Goal: Check status: Check status

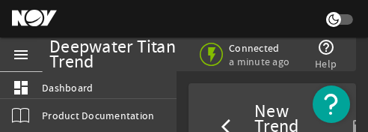
select select "ALL"
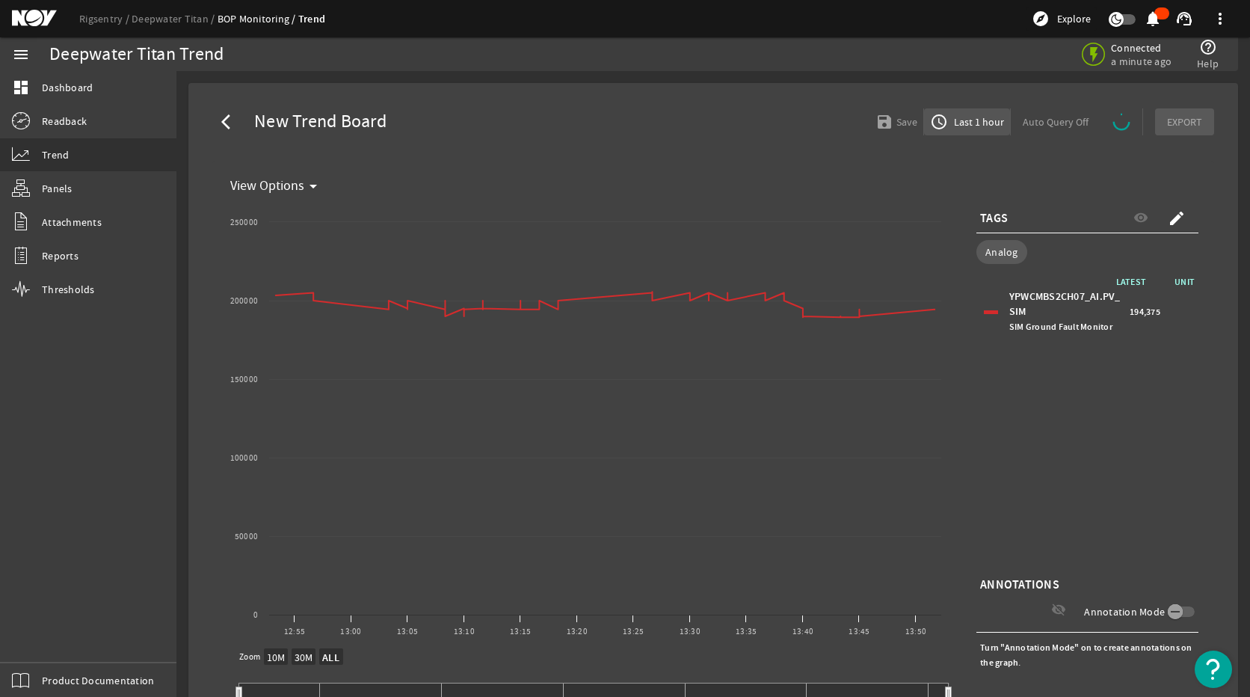
click at [963, 129] on span "Last 1 hour" at bounding box center [977, 121] width 53 height 15
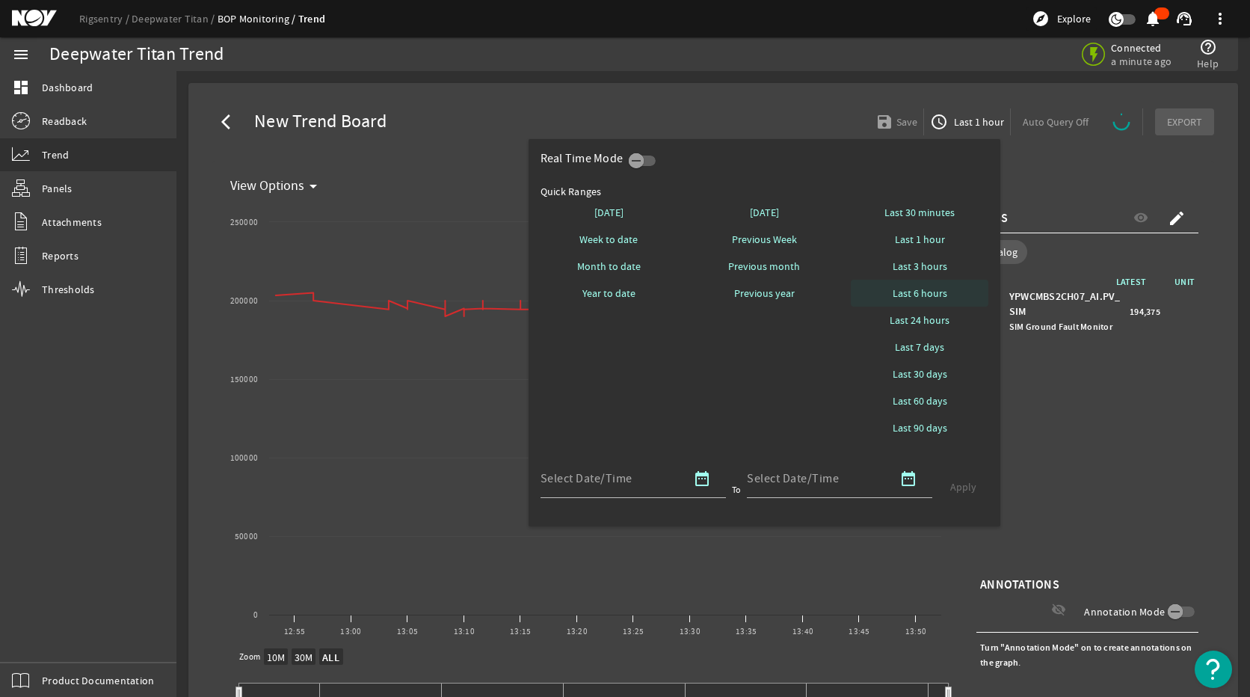
click at [926, 290] on span "Last 6 hours" at bounding box center [920, 293] width 55 height 15
select select "10M"
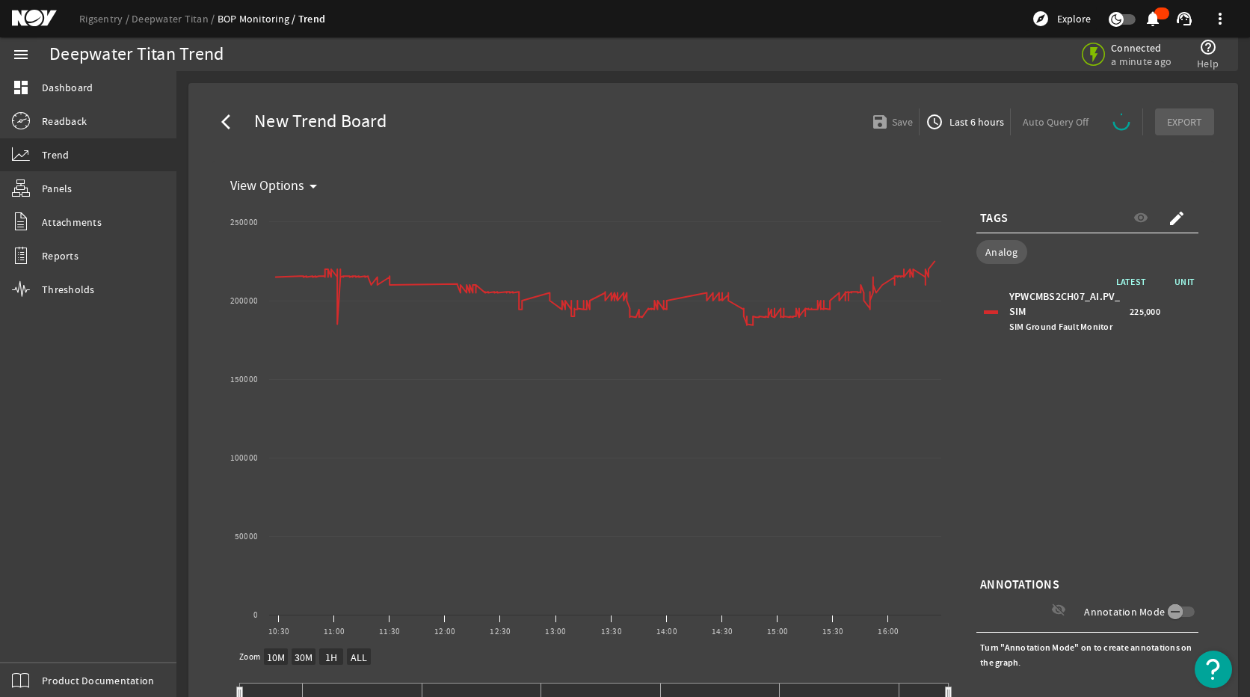
click at [979, 124] on span "Last 6 hours" at bounding box center [975, 121] width 58 height 15
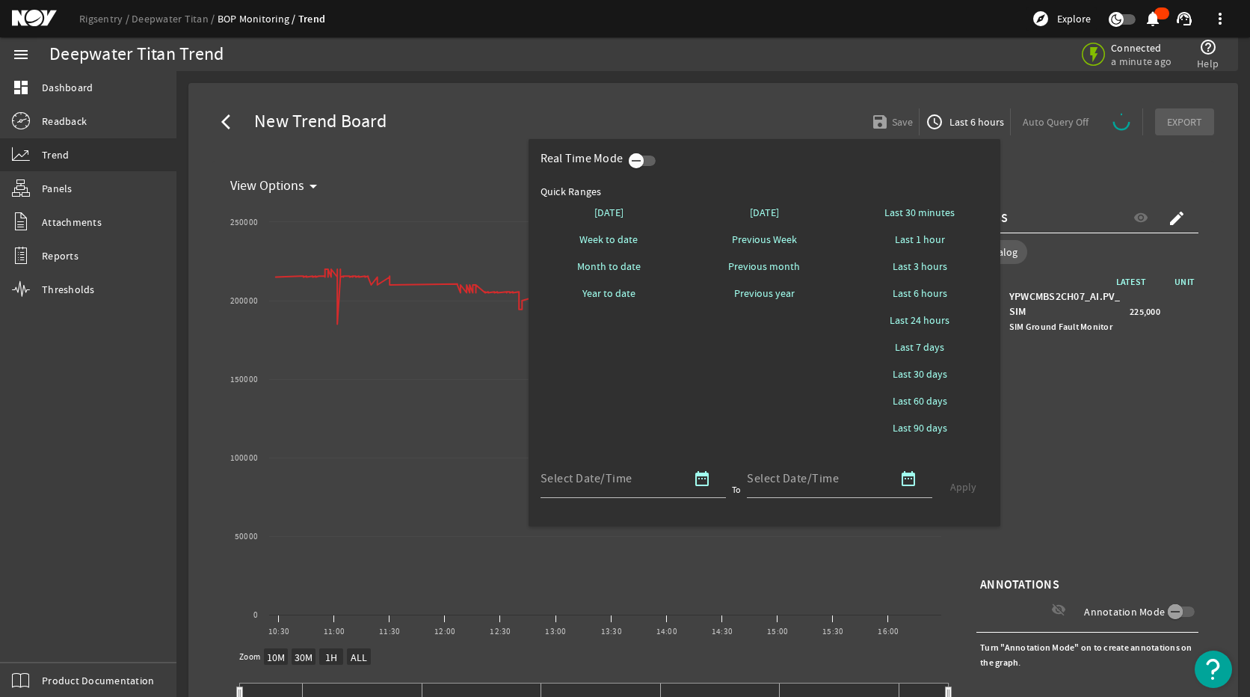
click at [644, 154] on span "button" at bounding box center [636, 160] width 15 height 15
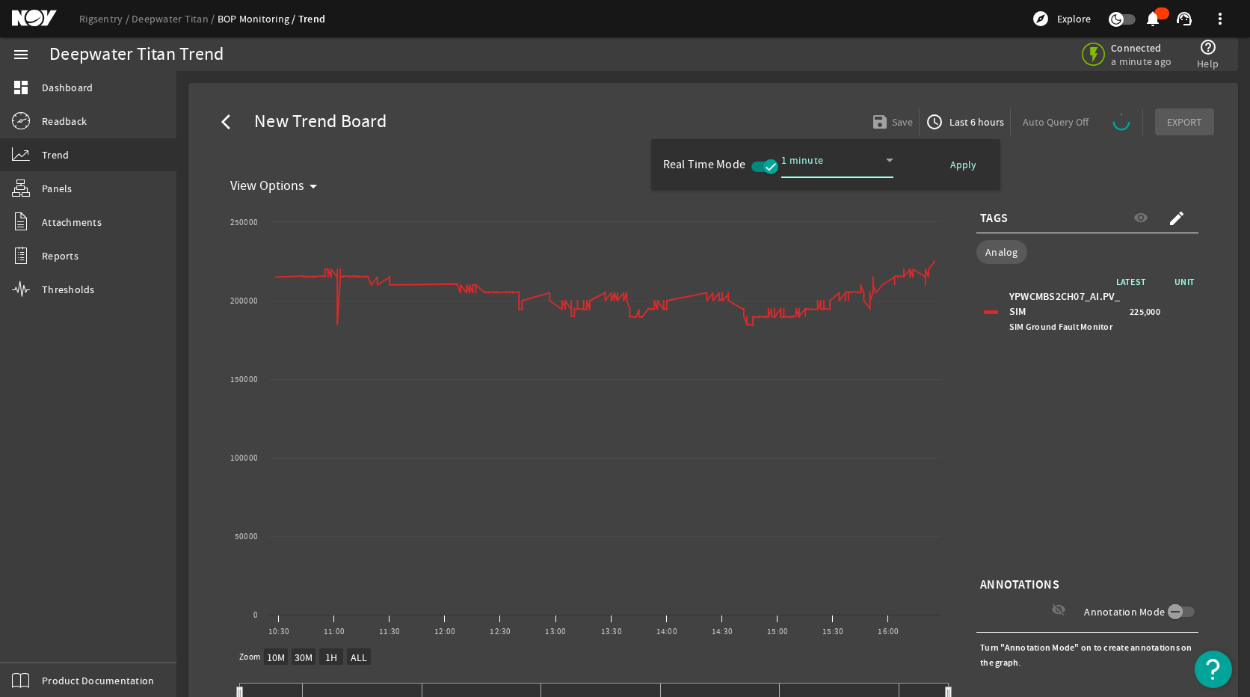
click at [889, 159] on icon at bounding box center [889, 160] width 7 height 4
click at [828, 227] on span "5 minutes" at bounding box center [821, 229] width 53 height 18
click at [959, 162] on span "Apply" at bounding box center [963, 164] width 26 height 15
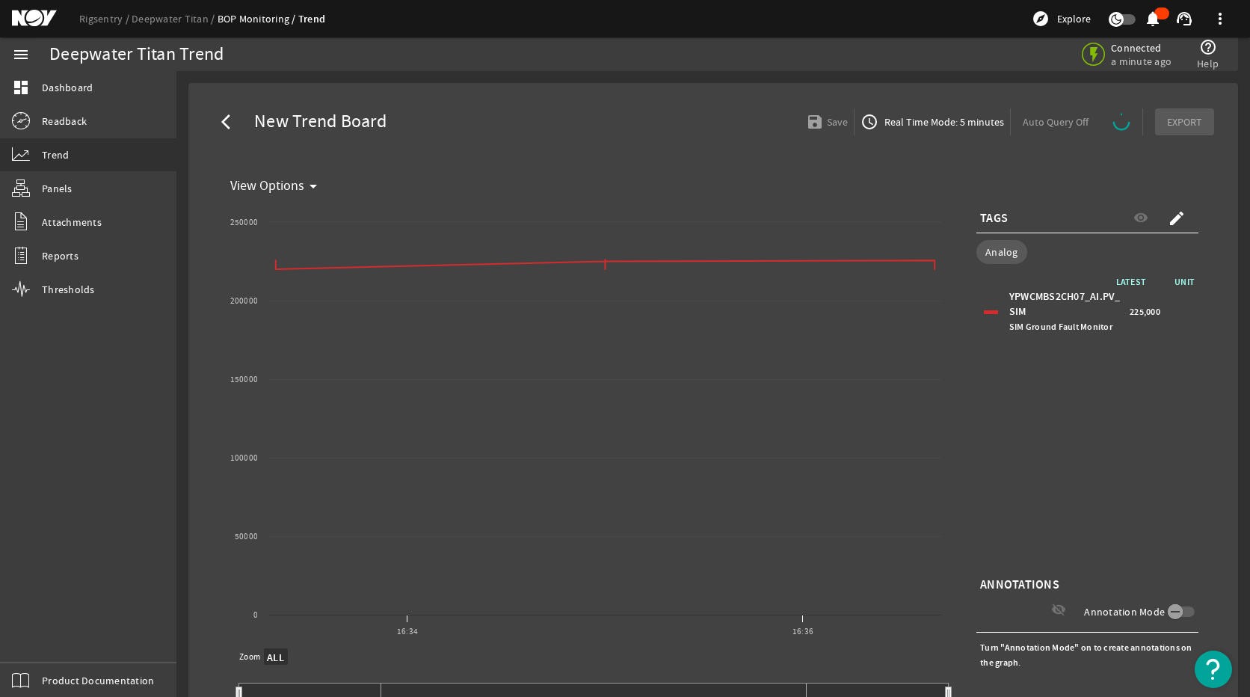
click at [1139, 449] on div "LATEST UNIT YPWCMBS2CH07_AI.PV_SIM SIM Ground Fault Monitor 225,000" at bounding box center [1087, 423] width 222 height 299
click at [1043, 393] on div "LATEST UNIT YPWCMBS2CH07_AI.PV_SIM SIM Ground Fault Monitor 225,625" at bounding box center [1087, 423] width 222 height 299
select select "ALL"
click at [908, 121] on span "Real Time Mode: 5 minutes" at bounding box center [942, 121] width 123 height 15
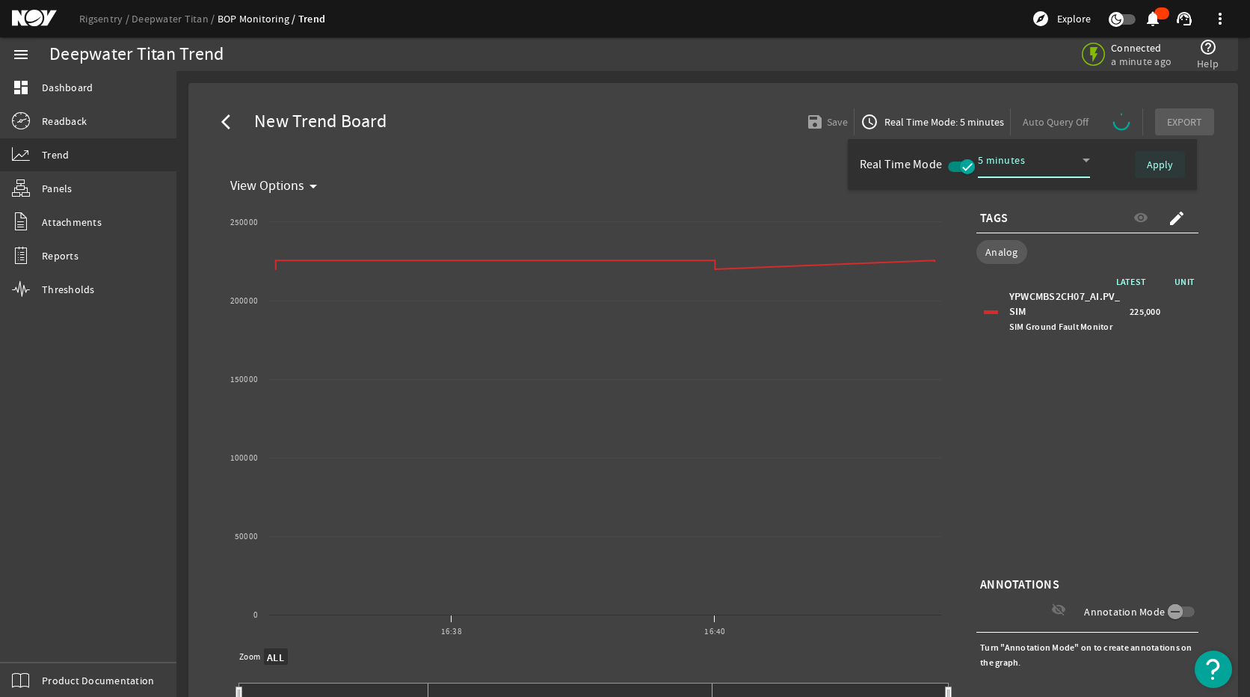
click at [1142, 159] on span at bounding box center [1160, 165] width 50 height 36
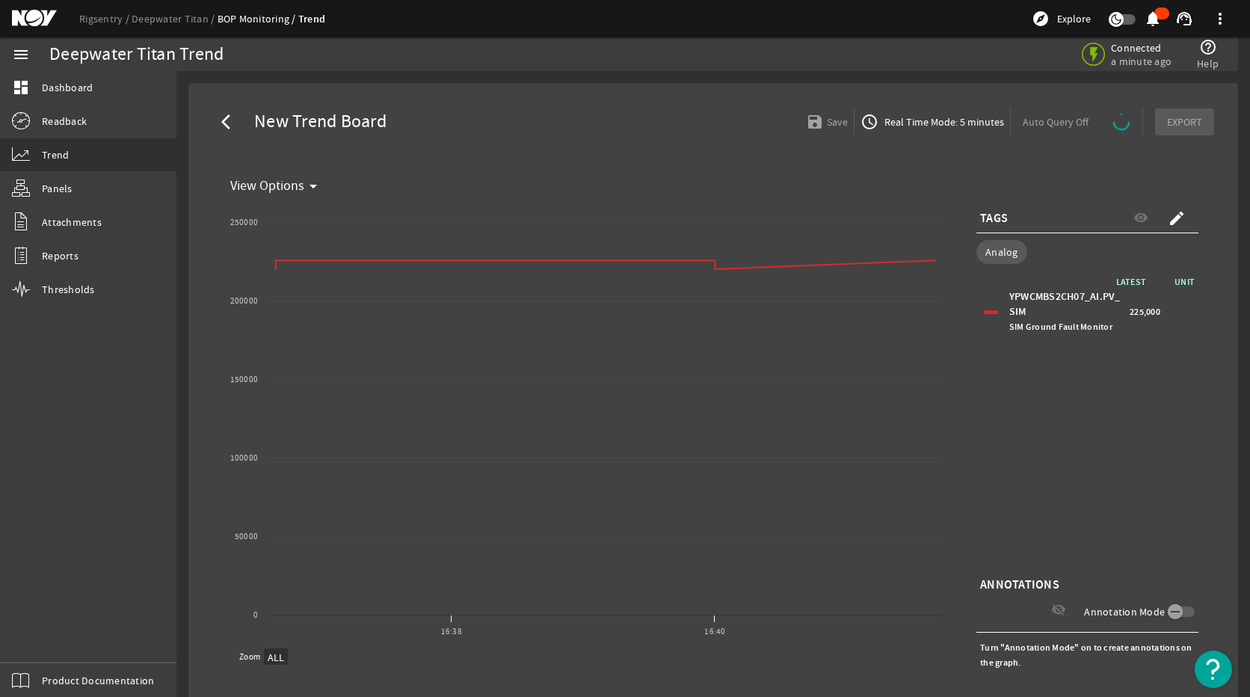
select select "ALL"
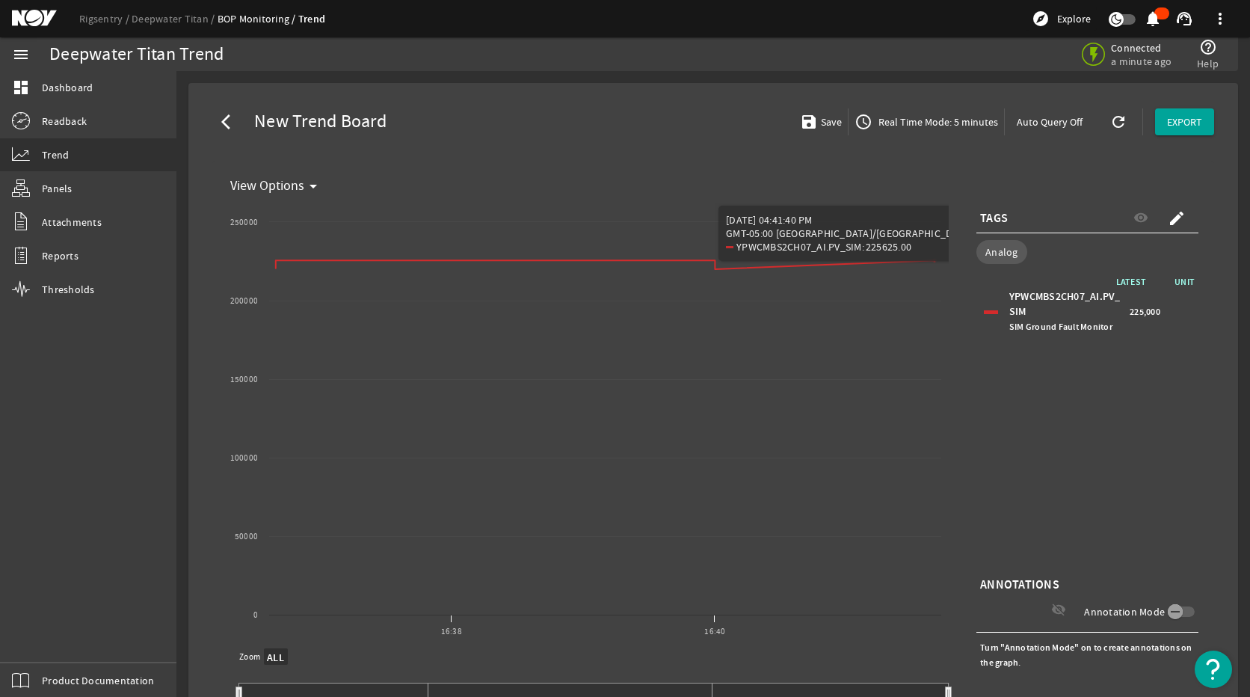
click at [1121, 522] on div "LATEST UNIT YPWCMBS2CH07_AI.PV_SIM SIM Ground Fault Monitor 225,000" at bounding box center [1087, 423] width 222 height 299
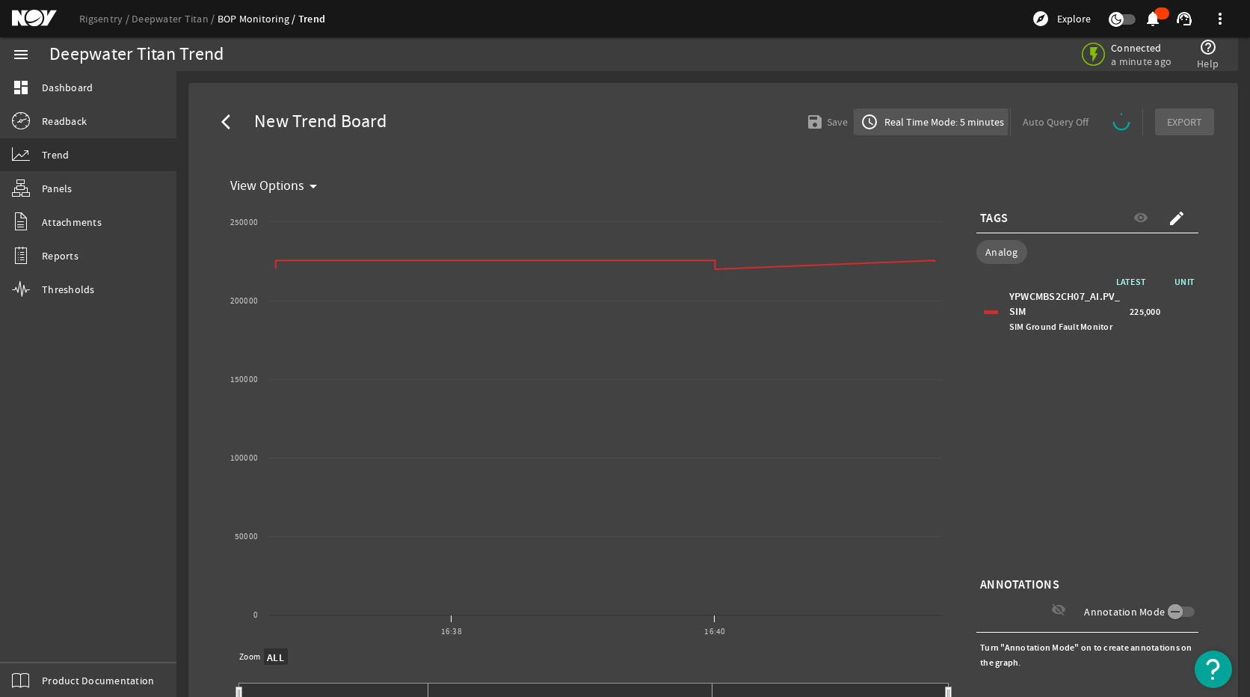
click at [890, 120] on span "Real Time Mode: 5 minutes" at bounding box center [942, 121] width 123 height 15
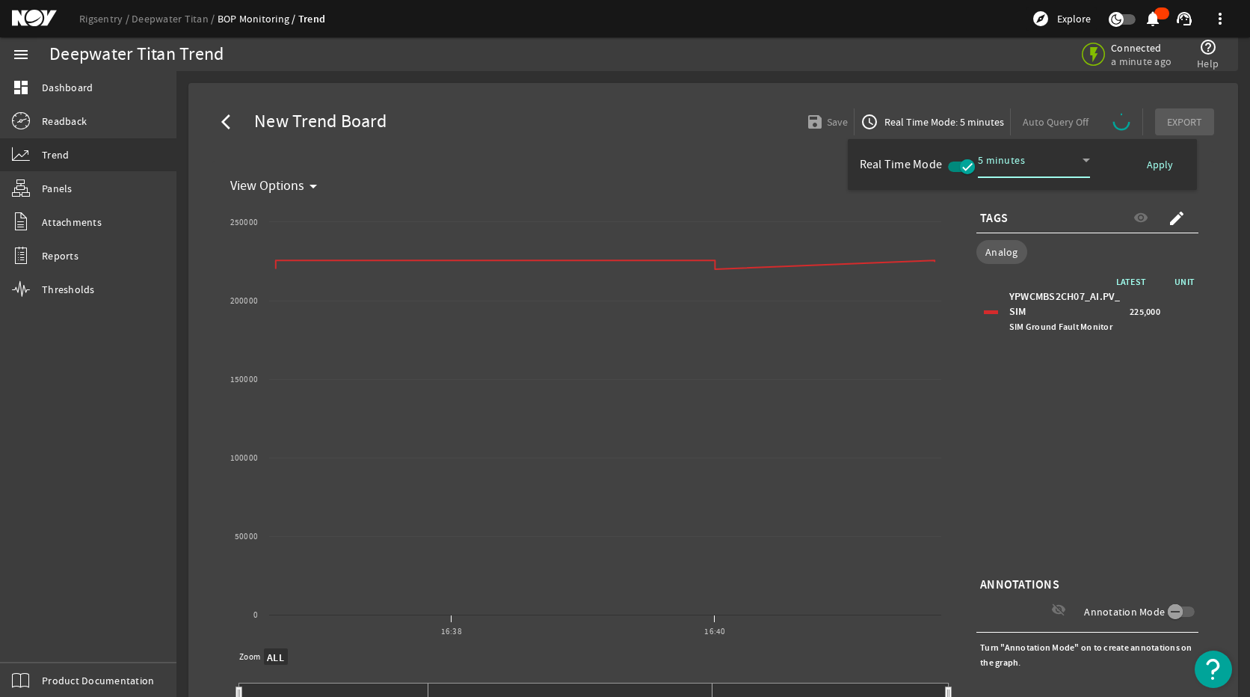
click at [1088, 161] on icon at bounding box center [1086, 160] width 18 height 18
click at [1034, 188] on span "1 minute" at bounding box center [1012, 193] width 47 height 18
click at [1142, 164] on span "Apply" at bounding box center [1160, 164] width 26 height 15
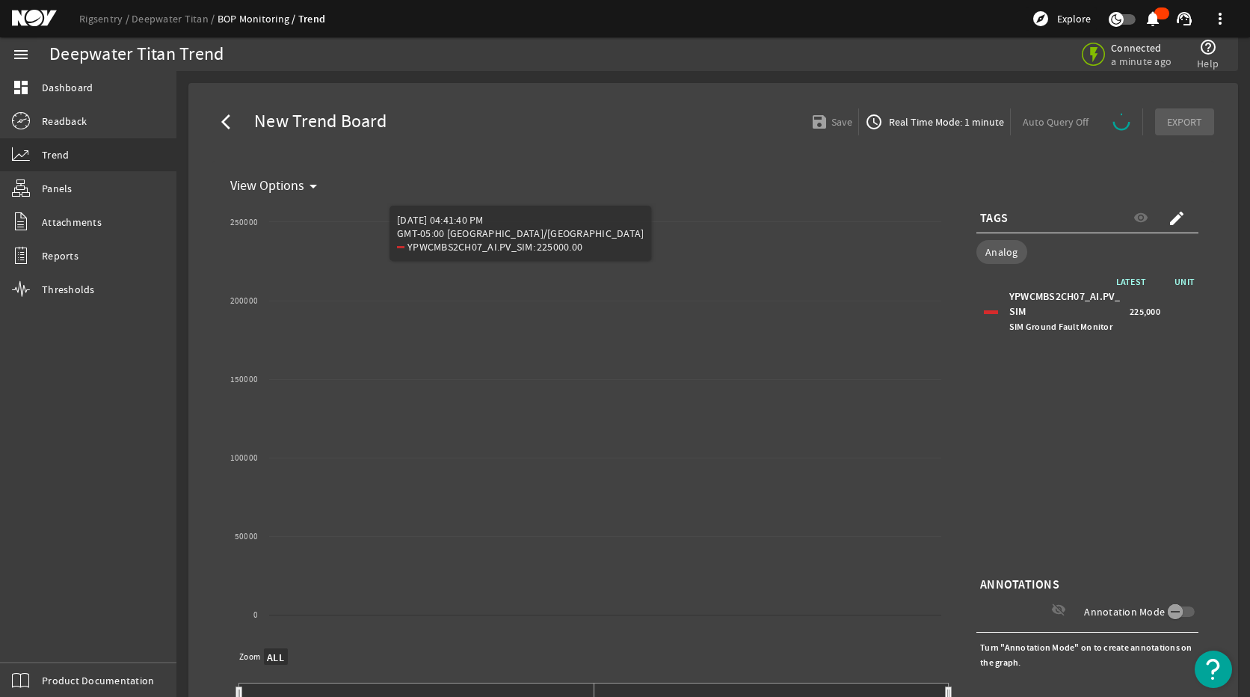
click at [1111, 420] on div "LATEST UNIT YPWCMBS2CH07_AI.PV_SIM SIM Ground Fault Monitor 225,000" at bounding box center [1087, 423] width 222 height 299
click at [1112, 429] on div "LATEST UNIT YPWCMBS2CH07_AI.PV_SIM SIM Ground Fault Monitor 225,000" at bounding box center [1087, 423] width 222 height 299
click at [908, 121] on span "Real Time Mode: 1 minute" at bounding box center [945, 121] width 118 height 15
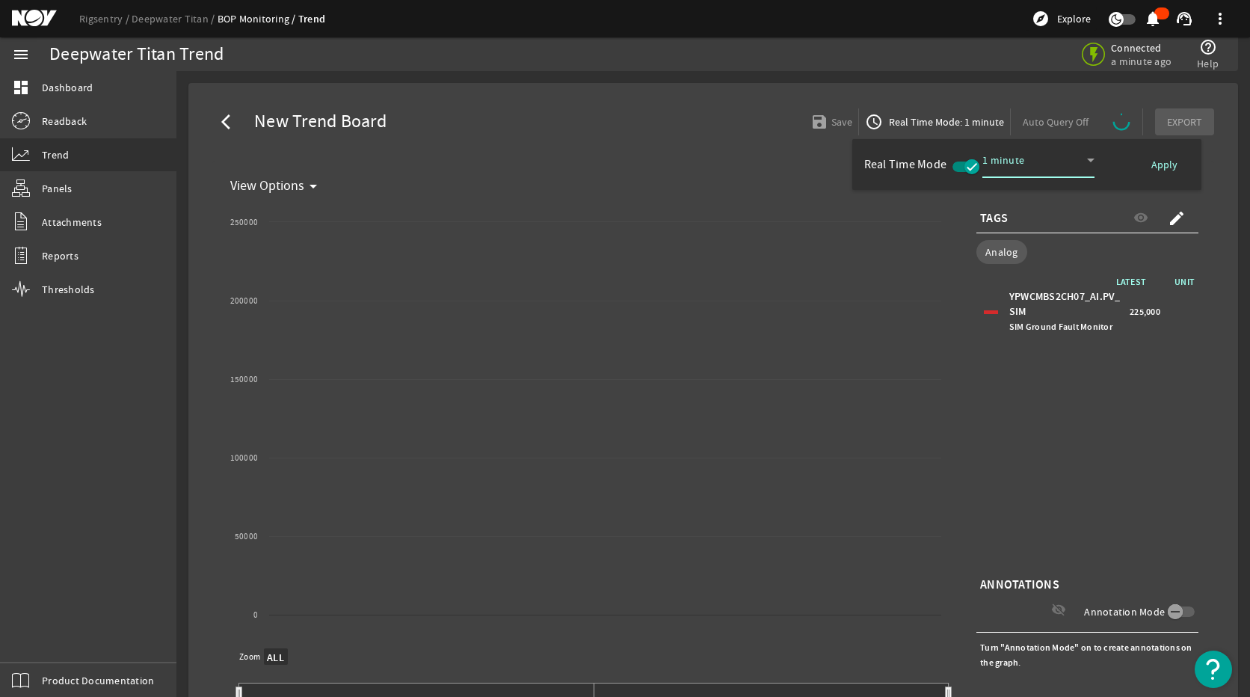
click at [1089, 159] on icon at bounding box center [1090, 160] width 7 height 4
click at [1033, 232] on span "5 minutes" at bounding box center [1020, 229] width 53 height 18
select select "ALL"
click at [1142, 167] on span "Apply" at bounding box center [1164, 164] width 26 height 15
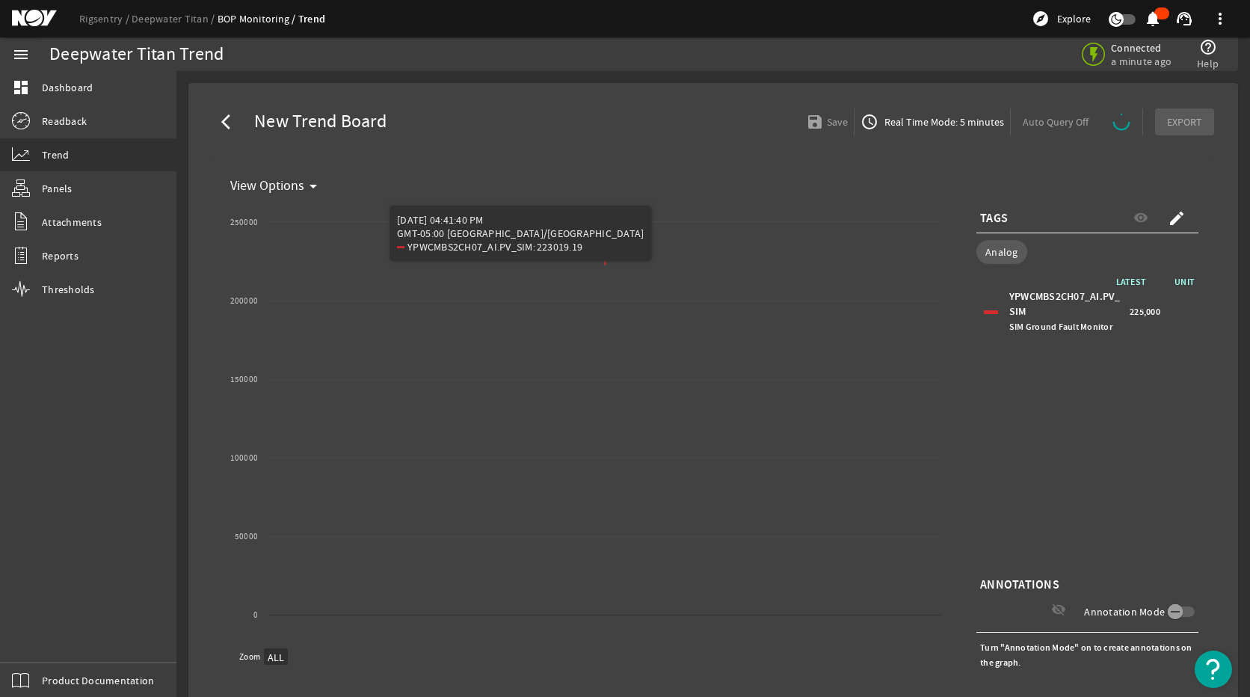
click at [1142, 380] on div "LATEST UNIT YPWCMBS2CH07_AI.PV_SIM SIM Ground Fault Monitor 225,000" at bounding box center [1087, 423] width 222 height 299
click at [1063, 362] on div "LATEST UNIT YPWCMBS2CH07_AI.PV_SIM SIM Ground Fault Monitor 225,000" at bounding box center [1087, 423] width 222 height 299
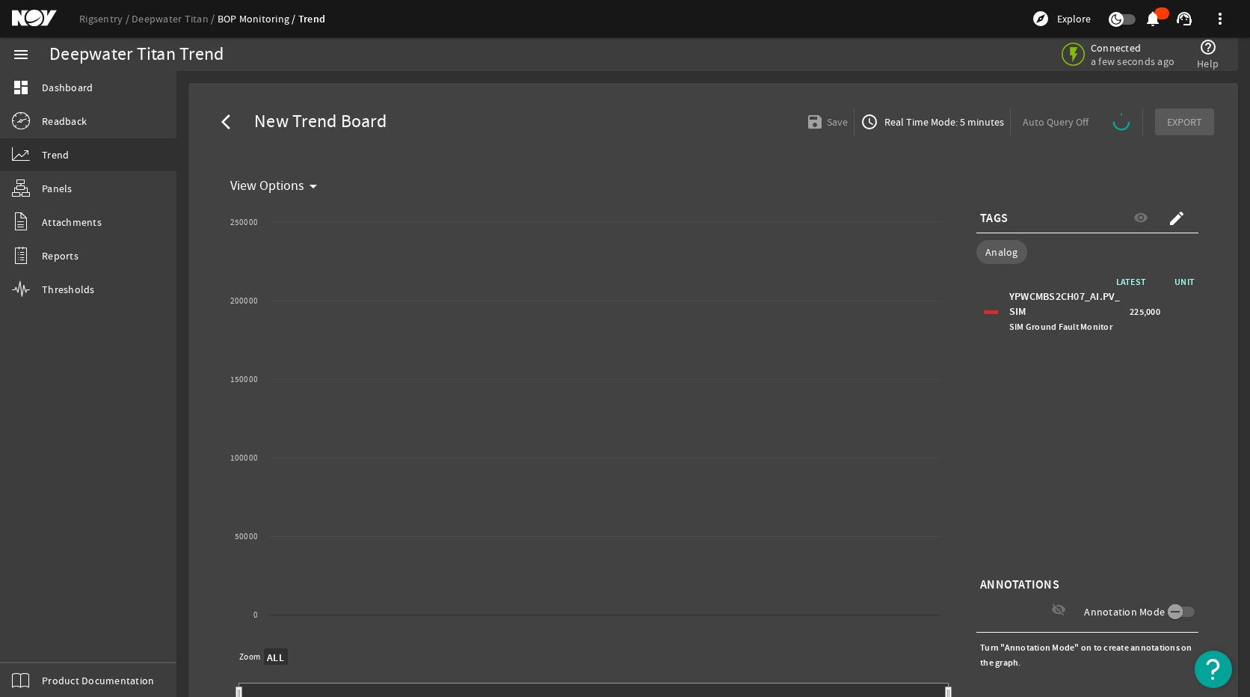
click at [1114, 488] on div "LATEST UNIT YPWCMBS2CH07_AI.PV_SIM SIM Ground Fault Monitor 225,000" at bounding box center [1087, 423] width 222 height 299
select select "ALL"
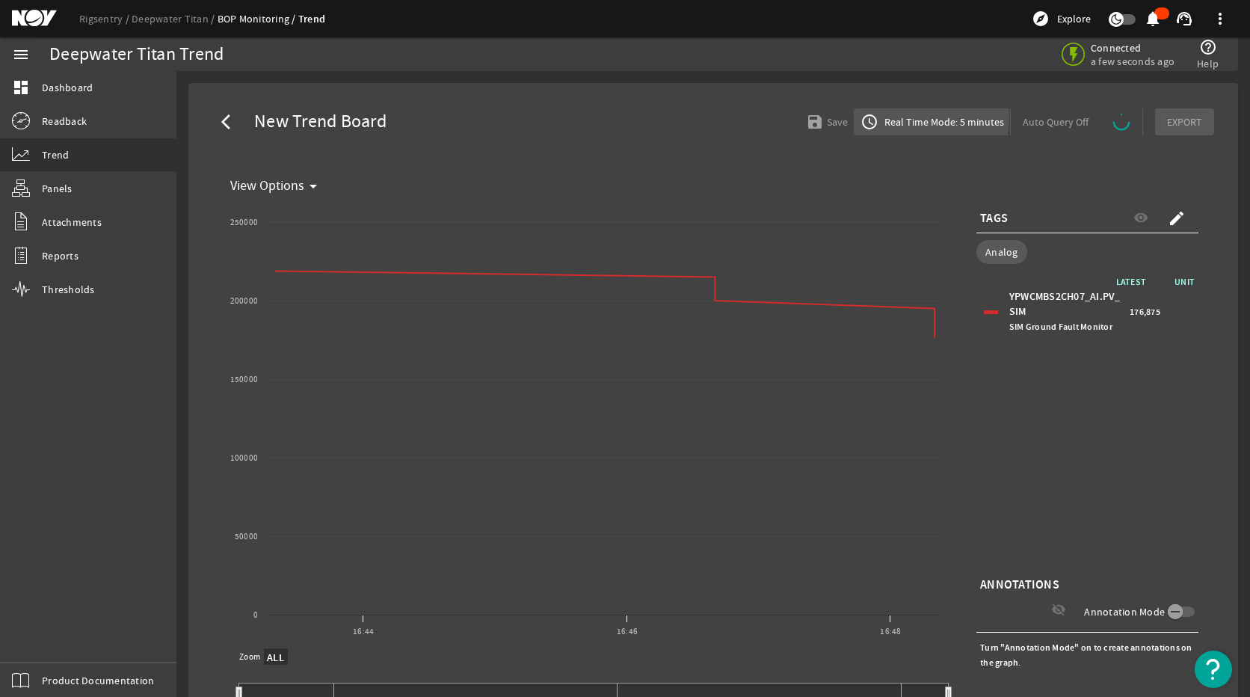
click at [911, 118] on span "Real Time Mode: 5 minutes" at bounding box center [942, 121] width 123 height 15
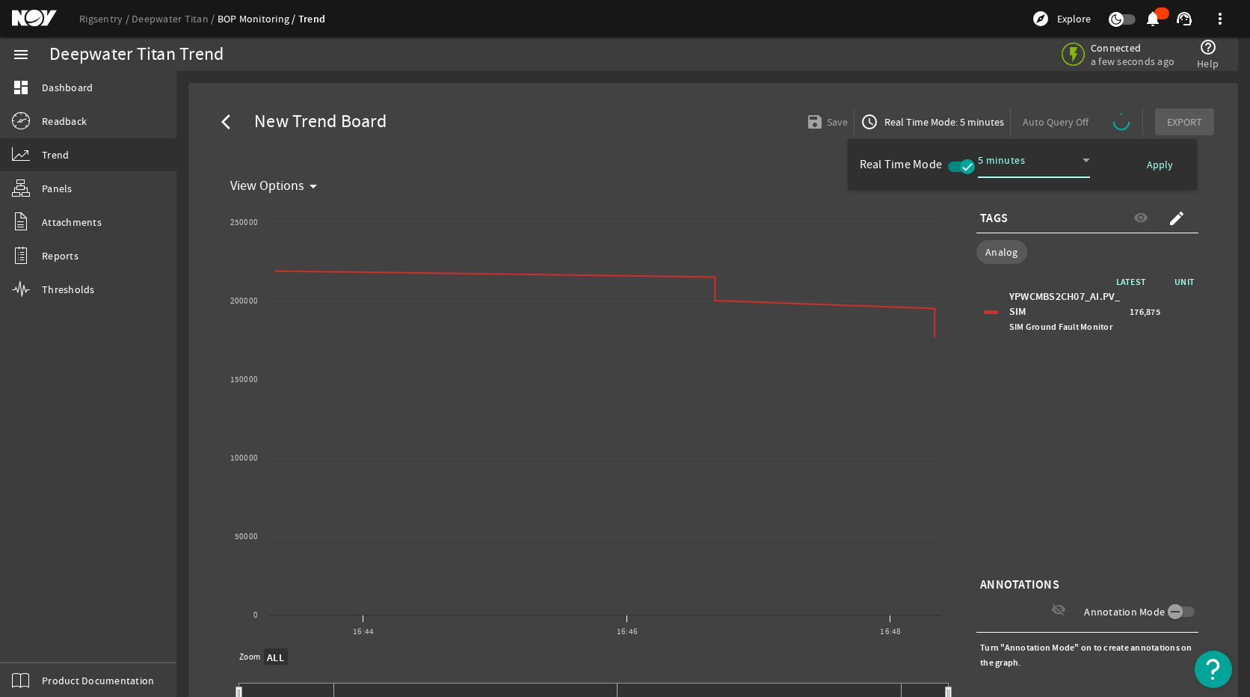
click at [1086, 158] on icon at bounding box center [1086, 160] width 18 height 18
click at [1039, 257] on span "10 minutes" at bounding box center [1018, 265] width 59 height 18
click at [1142, 158] on span "Apply" at bounding box center [1160, 164] width 26 height 15
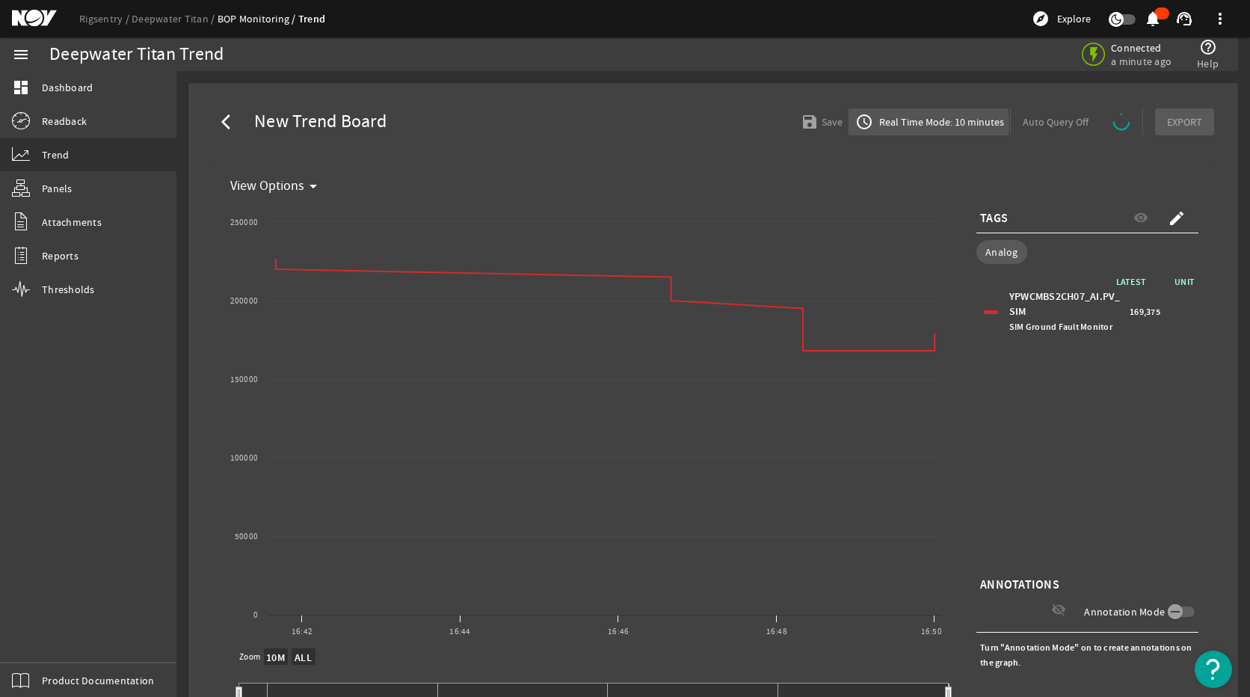
click at [917, 125] on span "Real Time Mode: 10 minutes" at bounding box center [940, 121] width 128 height 15
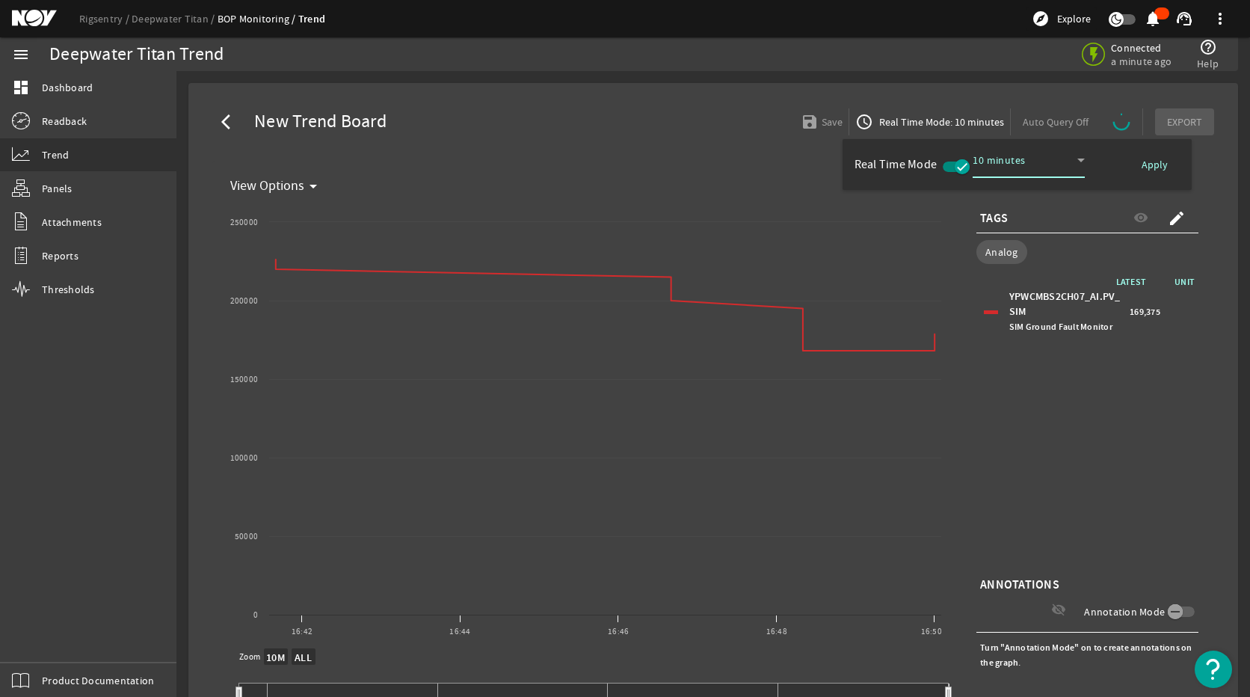
click at [1078, 557] on div at bounding box center [625, 348] width 1250 height 697
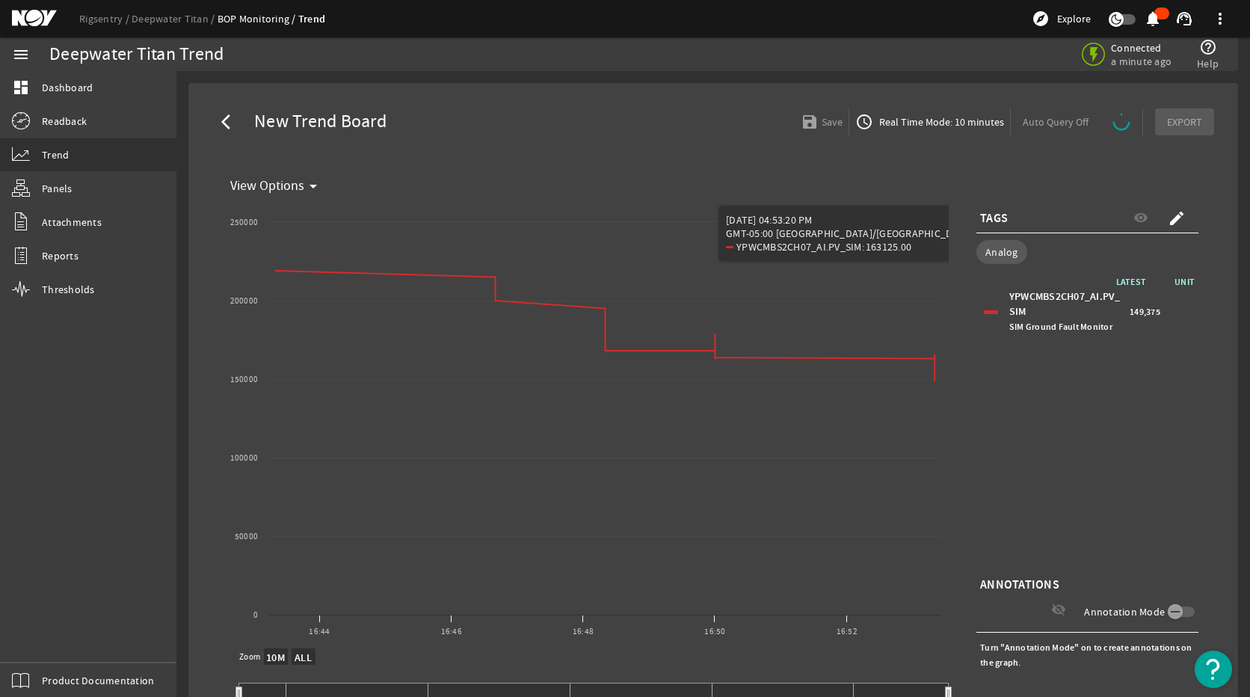
click at [1086, 381] on div "LATEST UNIT YPWCMBS2CH07_AI.PV_SIM SIM Ground Fault Monitor 149,375" at bounding box center [1087, 423] width 222 height 299
click at [945, 118] on span "Real Time Mode: 10 minutes" at bounding box center [940, 121] width 128 height 15
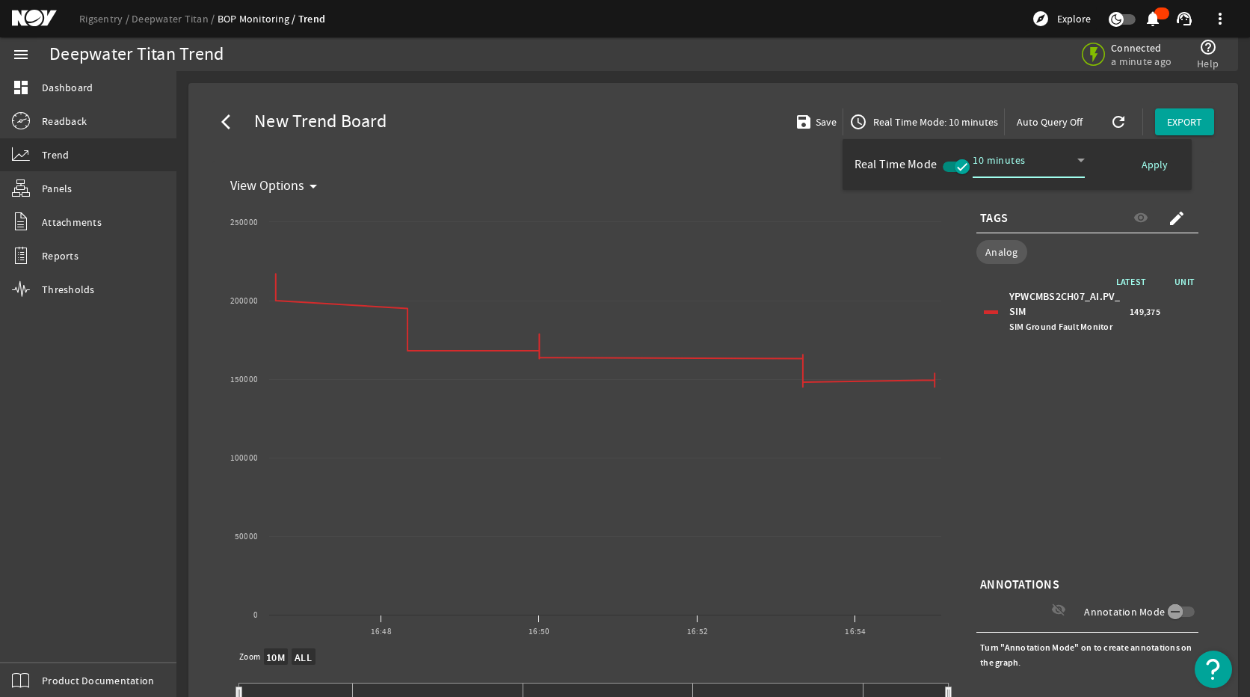
click at [1090, 515] on div at bounding box center [625, 348] width 1250 height 697
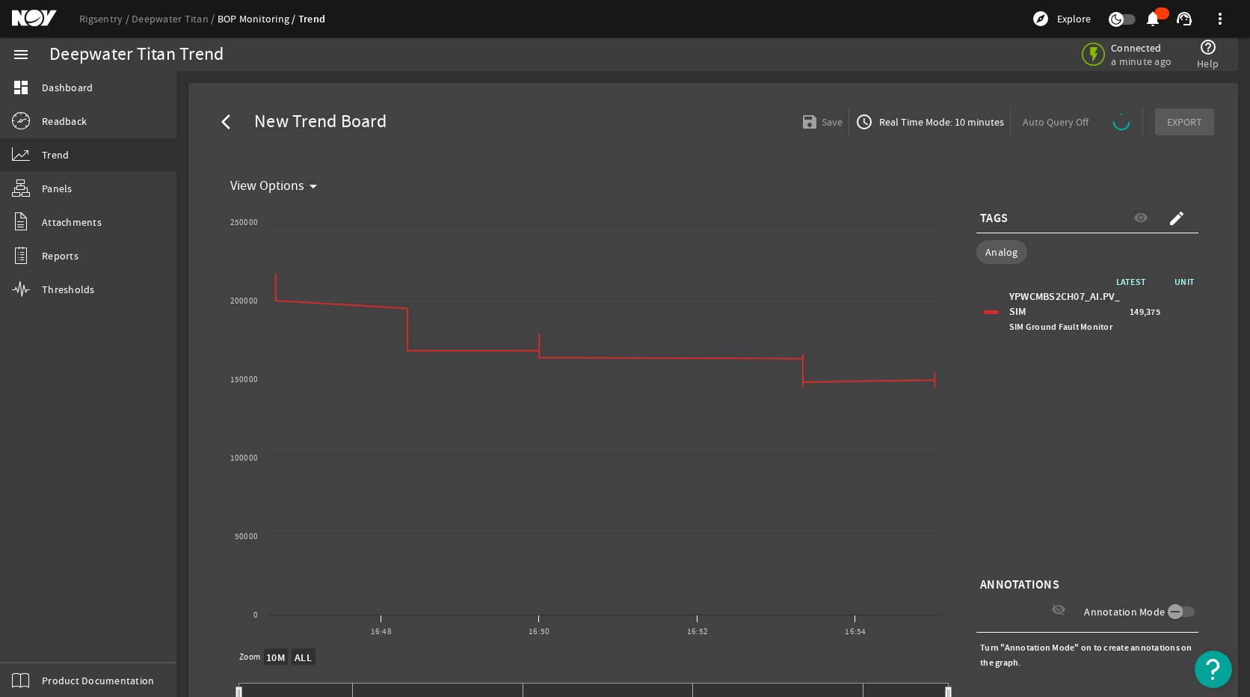
select select "ALL"
click at [961, 126] on span "Real Time Mode: 10 minutes" at bounding box center [940, 121] width 128 height 15
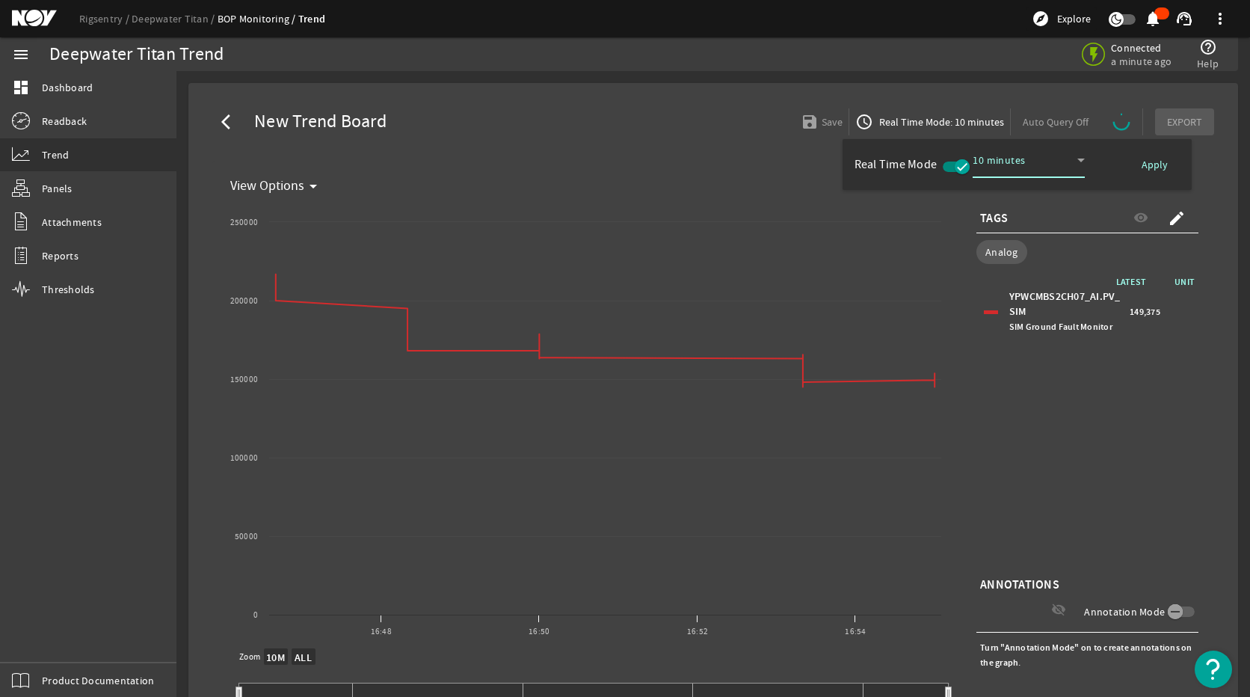
click at [1046, 164] on div "10 minutes" at bounding box center [1025, 160] width 105 height 18
click at [1030, 190] on span "1 minute" at bounding box center [1007, 193] width 47 height 18
click at [1093, 417] on div at bounding box center [625, 348] width 1250 height 697
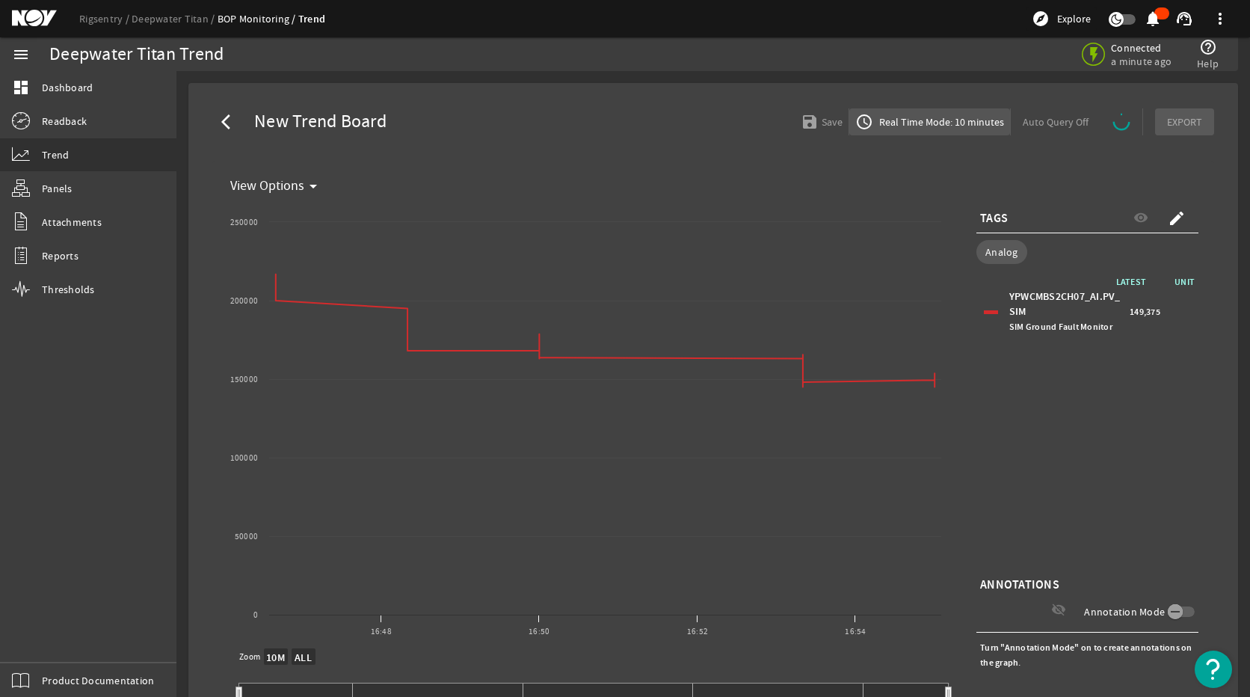
click at [980, 125] on span "Real Time Mode: 10 minutes" at bounding box center [940, 121] width 128 height 15
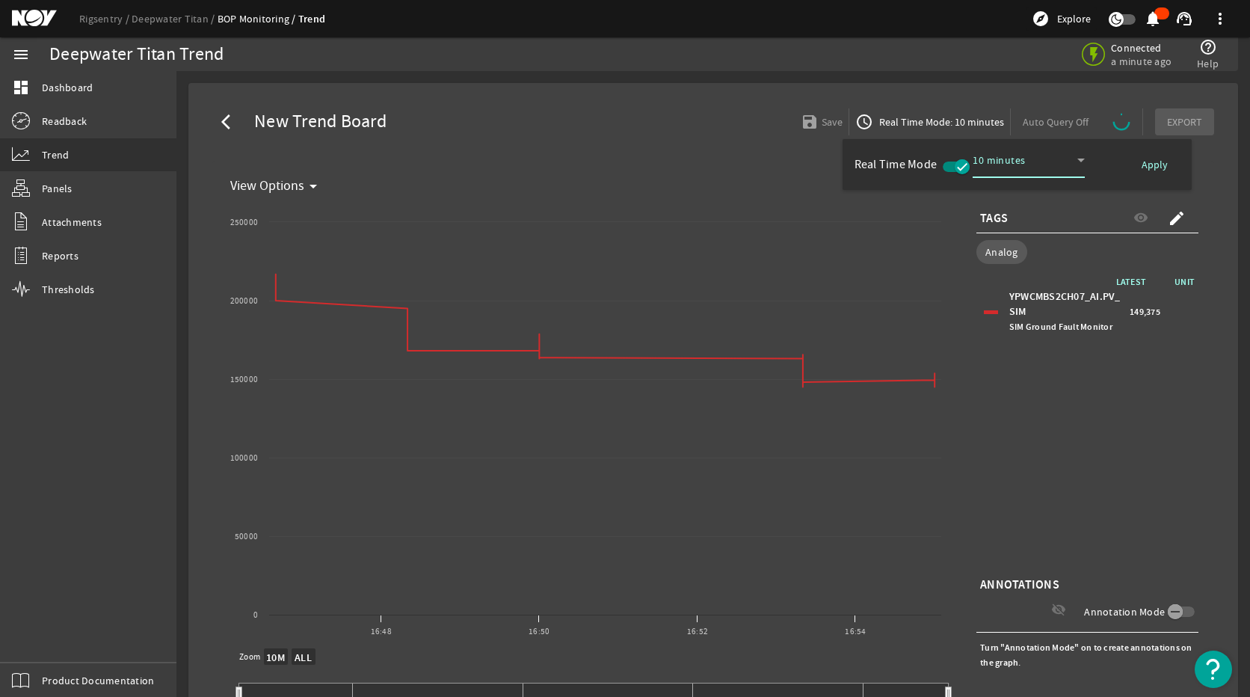
click at [1048, 160] on div "10 minutes" at bounding box center [1025, 160] width 105 height 18
click at [1006, 184] on span "1 minute" at bounding box center [1007, 193] width 47 height 18
click at [1142, 164] on span "Apply" at bounding box center [1155, 164] width 26 height 15
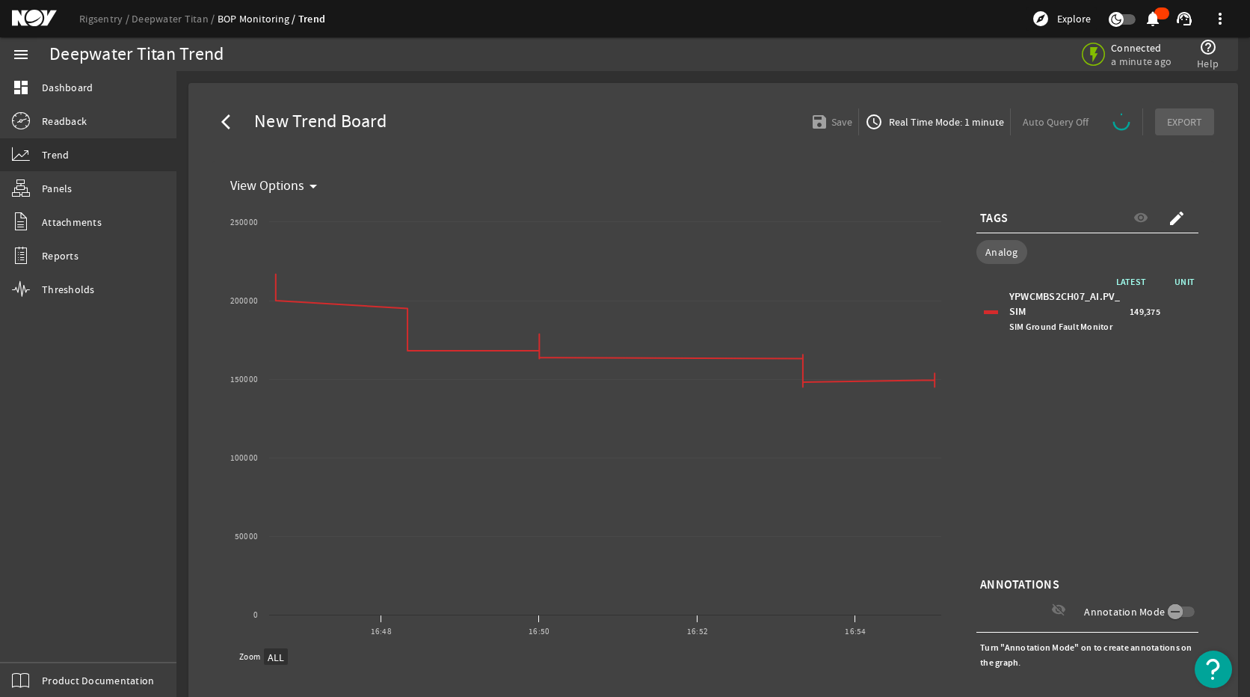
select select "ALL"
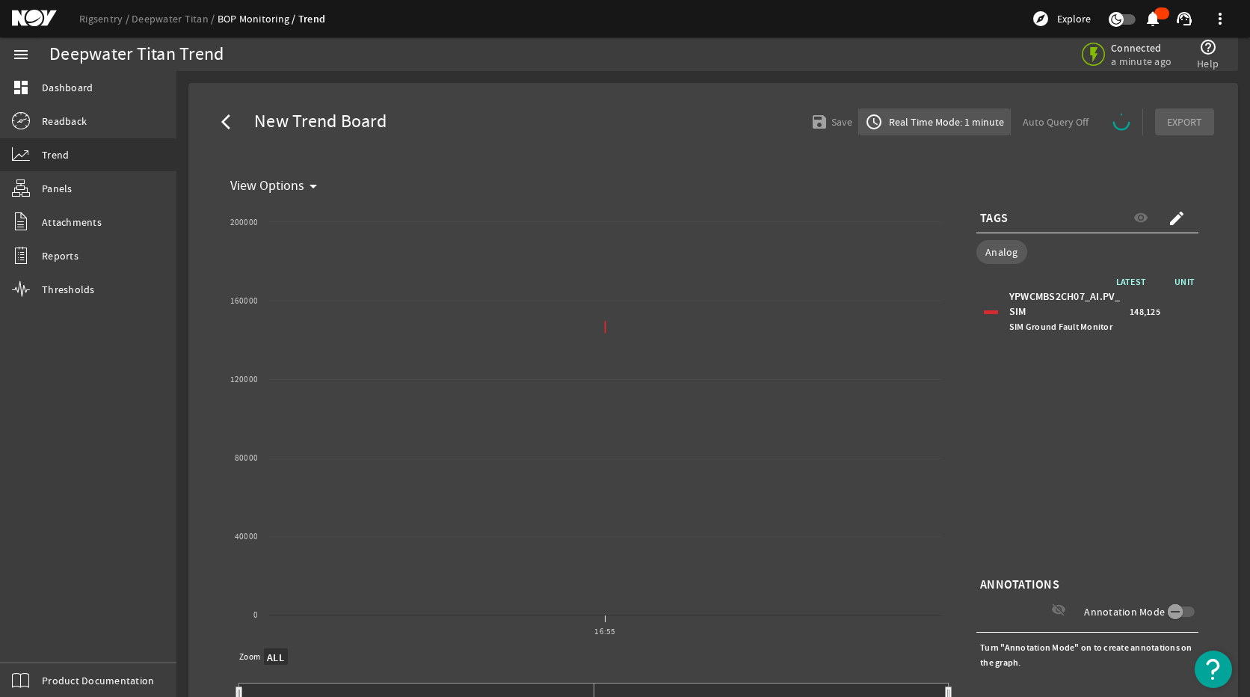
click at [982, 121] on span "Real Time Mode: 1 minute" at bounding box center [945, 121] width 118 height 15
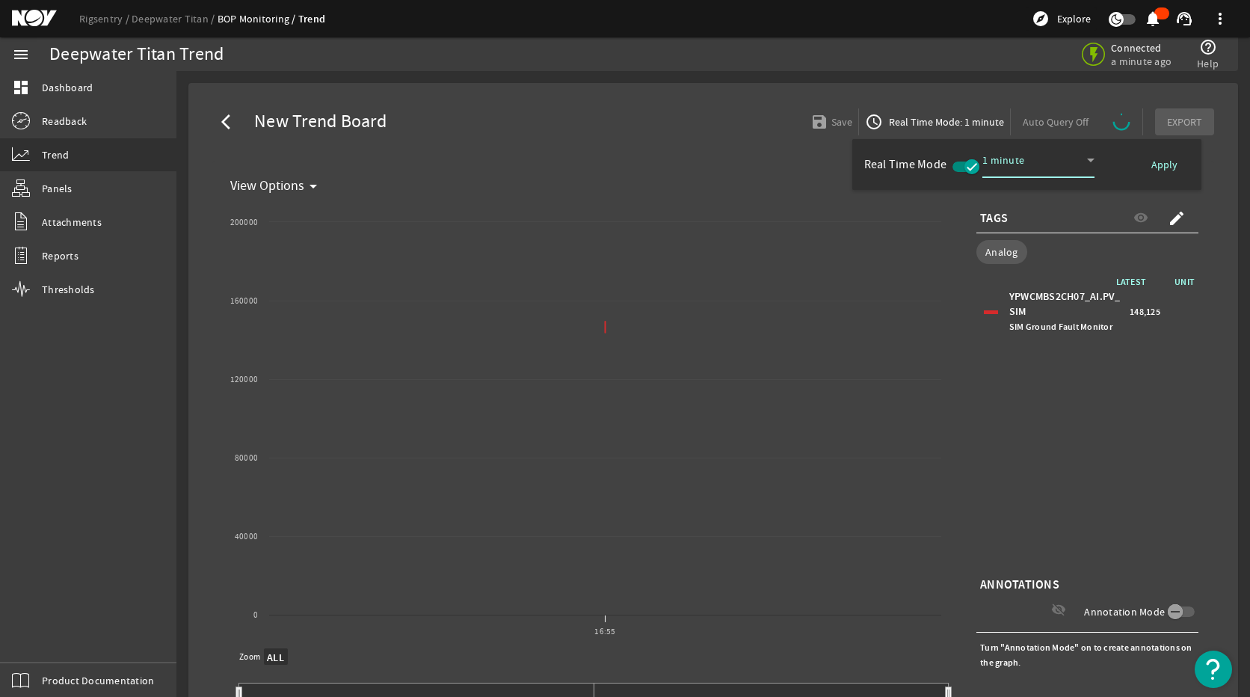
click at [1085, 157] on icon at bounding box center [1091, 160] width 18 height 18
click at [1053, 306] on mat-option "15 minutes" at bounding box center [1038, 301] width 112 height 36
click at [1142, 166] on span "Apply" at bounding box center [1164, 164] width 26 height 15
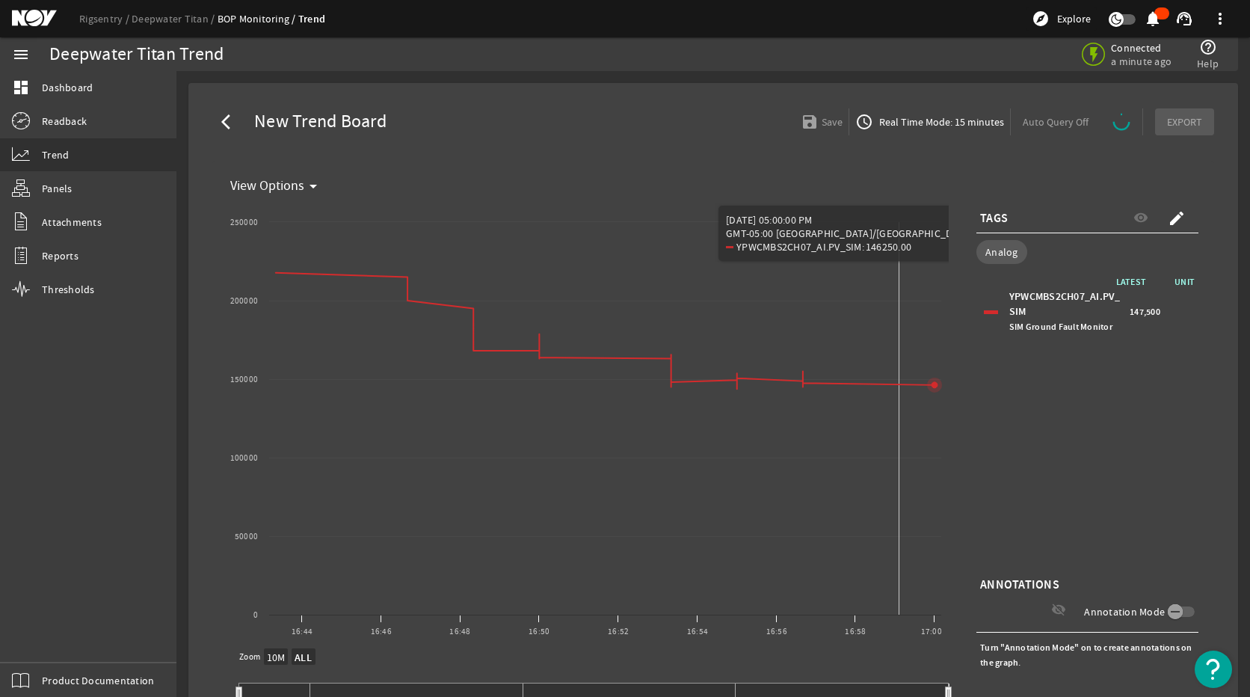
select select "ALL"
click at [938, 115] on span "Real Time Mode: 15 minutes" at bounding box center [940, 121] width 128 height 15
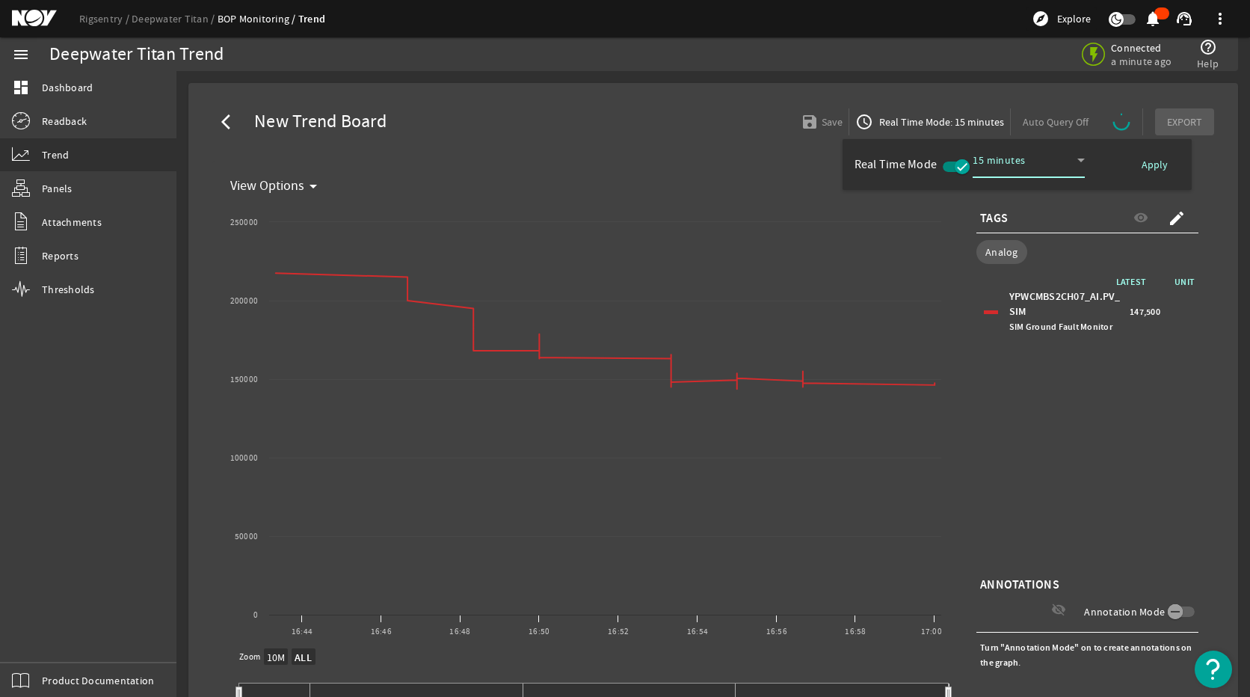
click at [949, 166] on span "button" at bounding box center [956, 166] width 27 height 10
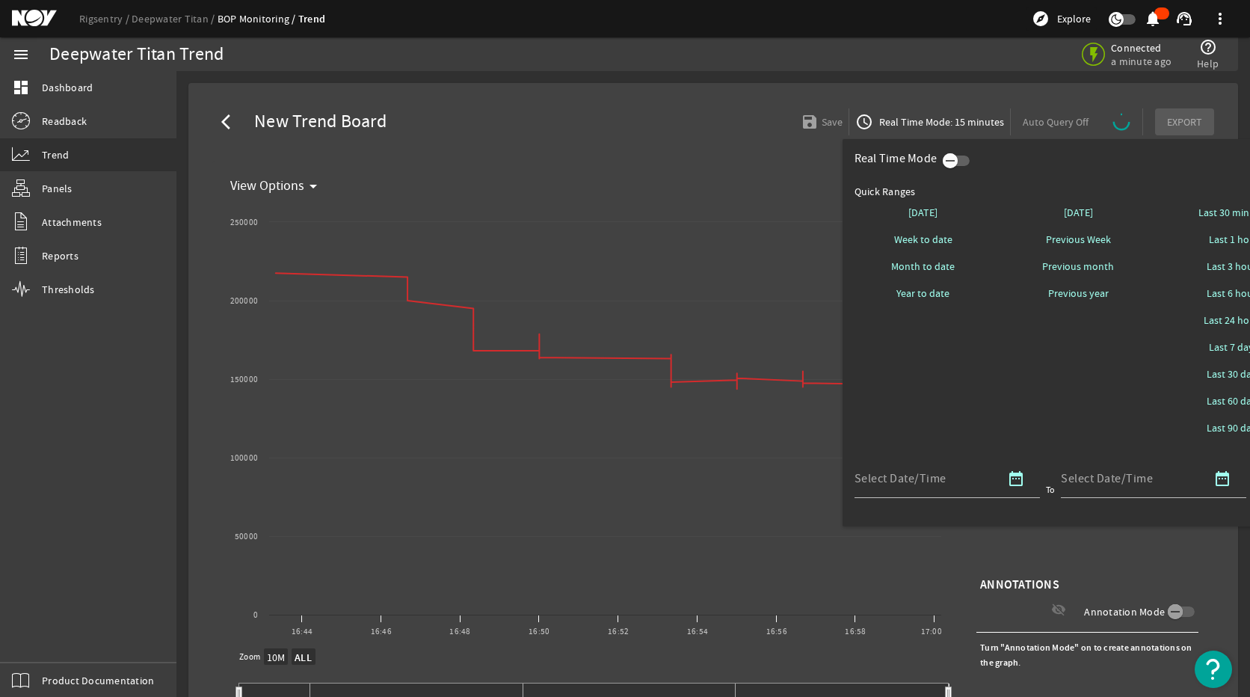
click at [949, 166] on icon "button" at bounding box center [949, 160] width 13 height 13
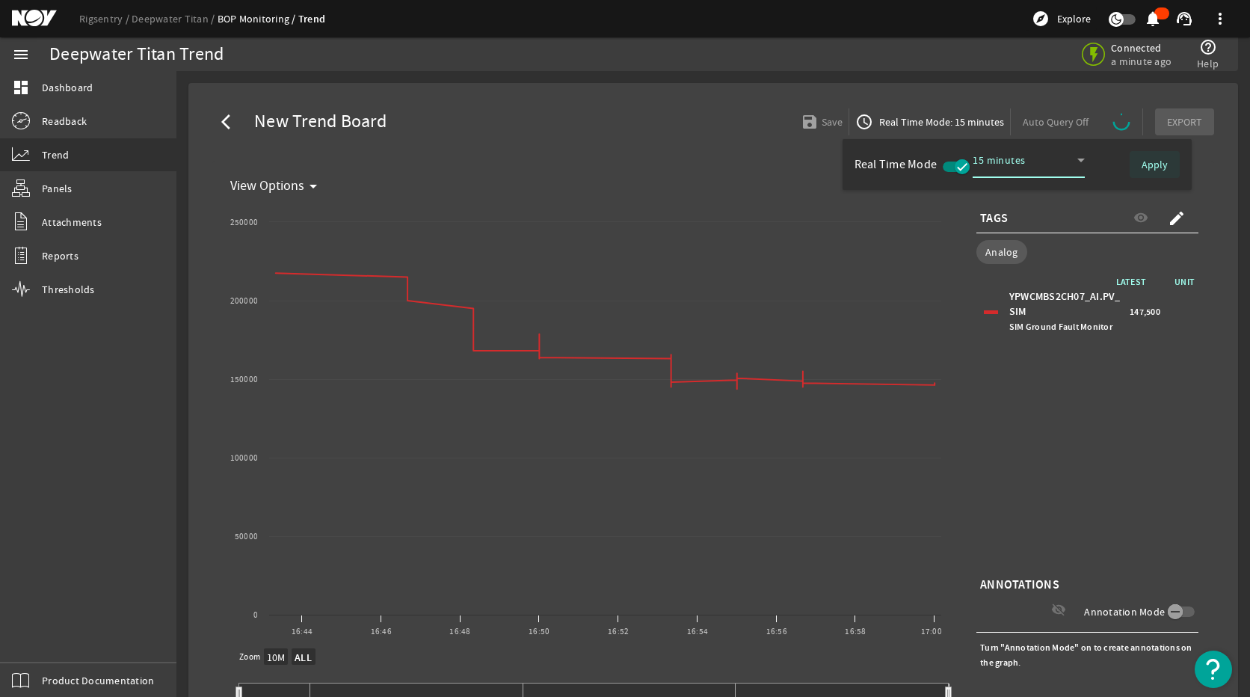
click at [1142, 162] on span at bounding box center [1155, 165] width 50 height 36
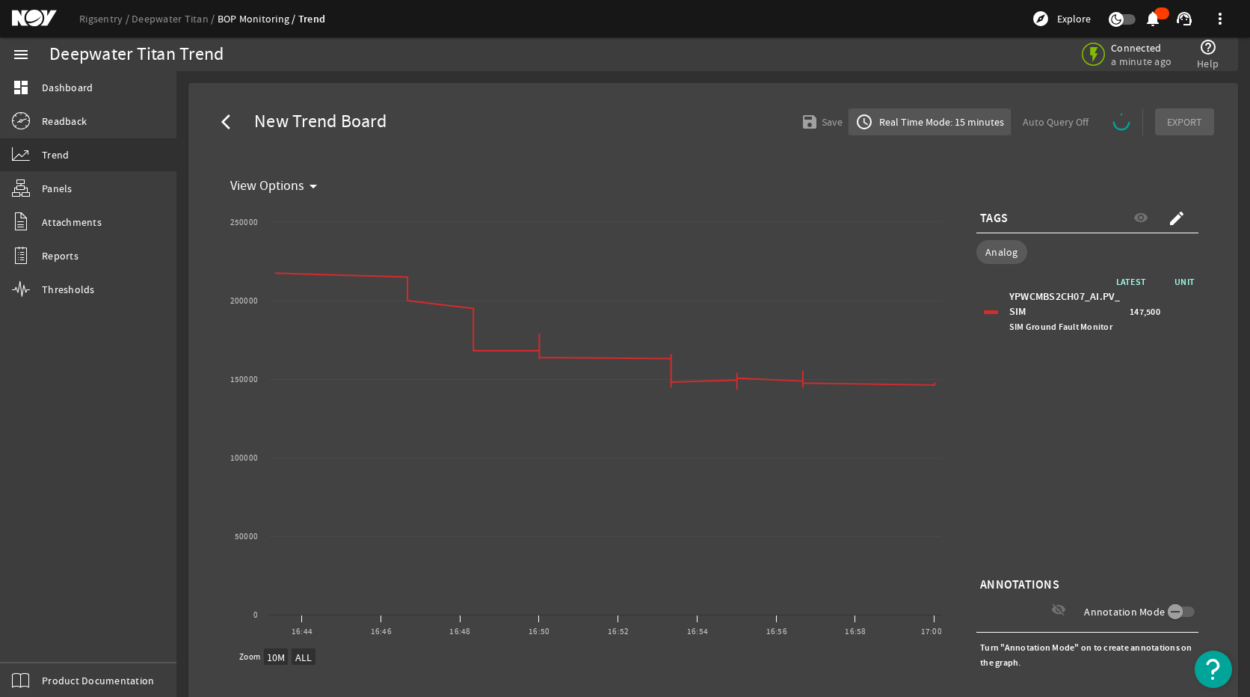
click at [946, 129] on span "Real Time Mode: 15 minutes" at bounding box center [940, 121] width 128 height 15
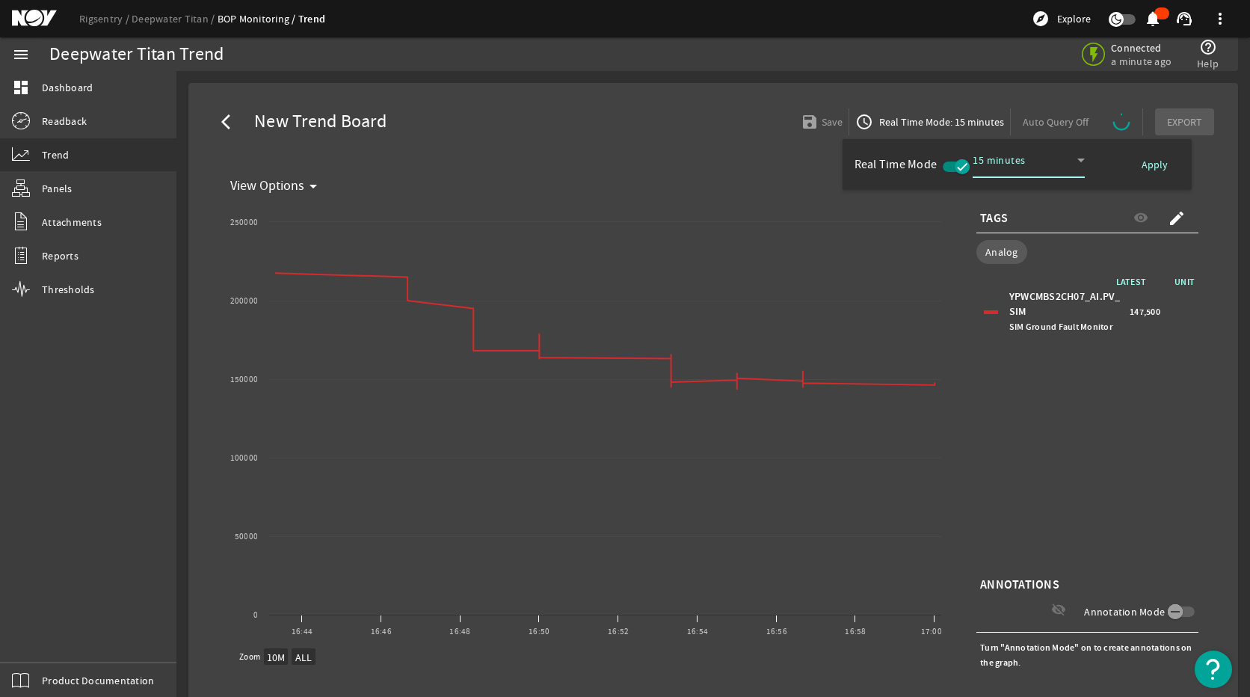
click at [966, 165] on icon "button" at bounding box center [961, 166] width 13 height 13
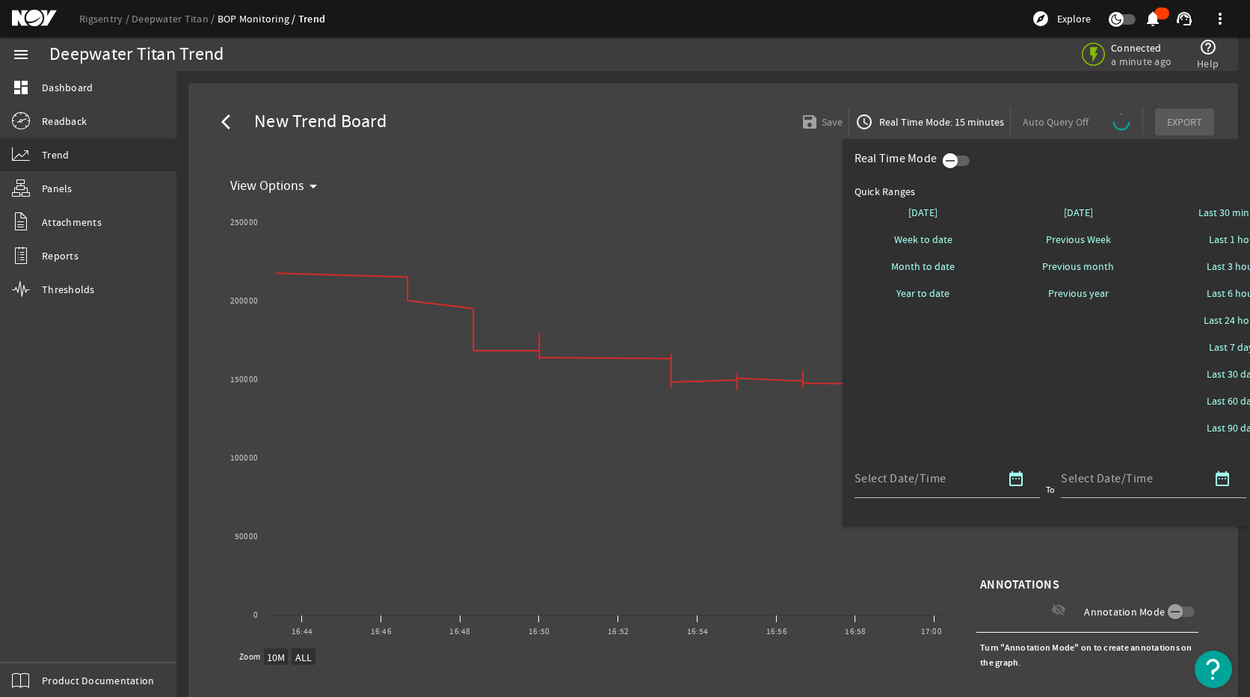
click at [957, 164] on span "button" at bounding box center [950, 160] width 15 height 15
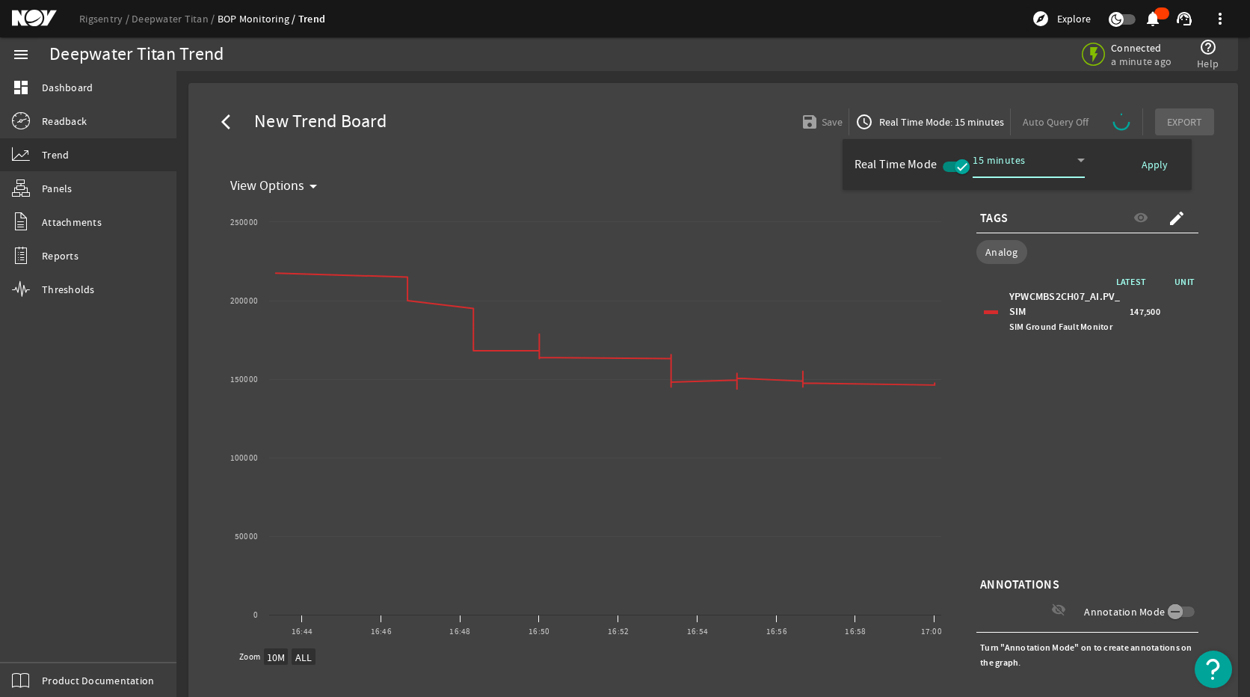
click at [1041, 158] on div "15 minutes" at bounding box center [1025, 160] width 105 height 18
click at [1015, 183] on mat-option "1 minute" at bounding box center [1028, 193] width 112 height 36
click at [1074, 456] on div at bounding box center [625, 348] width 1250 height 697
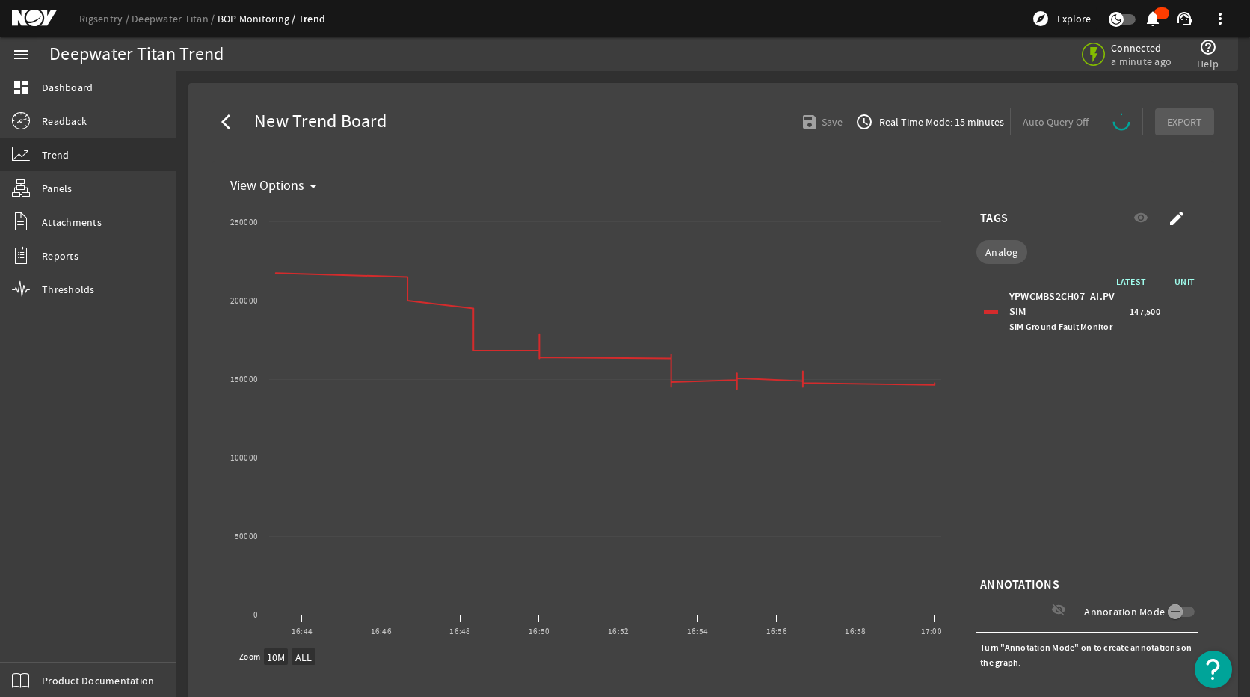
click at [892, 123] on span "Real Time Mode: 15 minutes" at bounding box center [940, 121] width 128 height 15
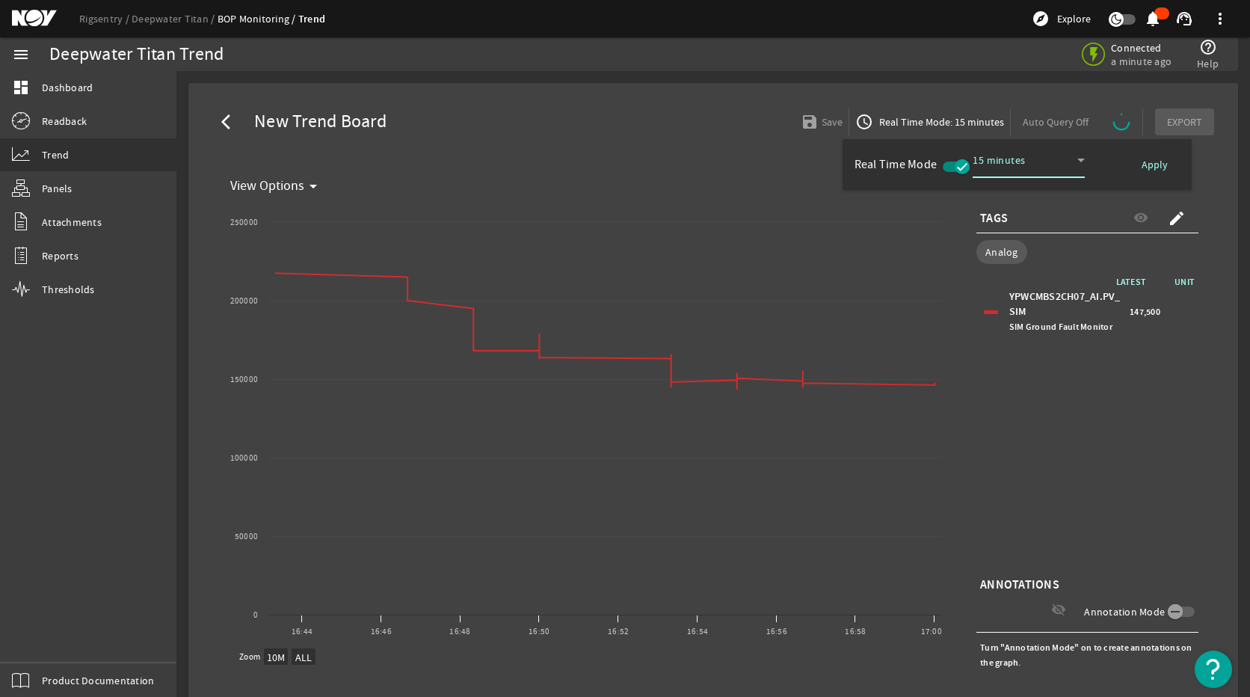
click at [955, 173] on span "button" at bounding box center [962, 166] width 15 height 15
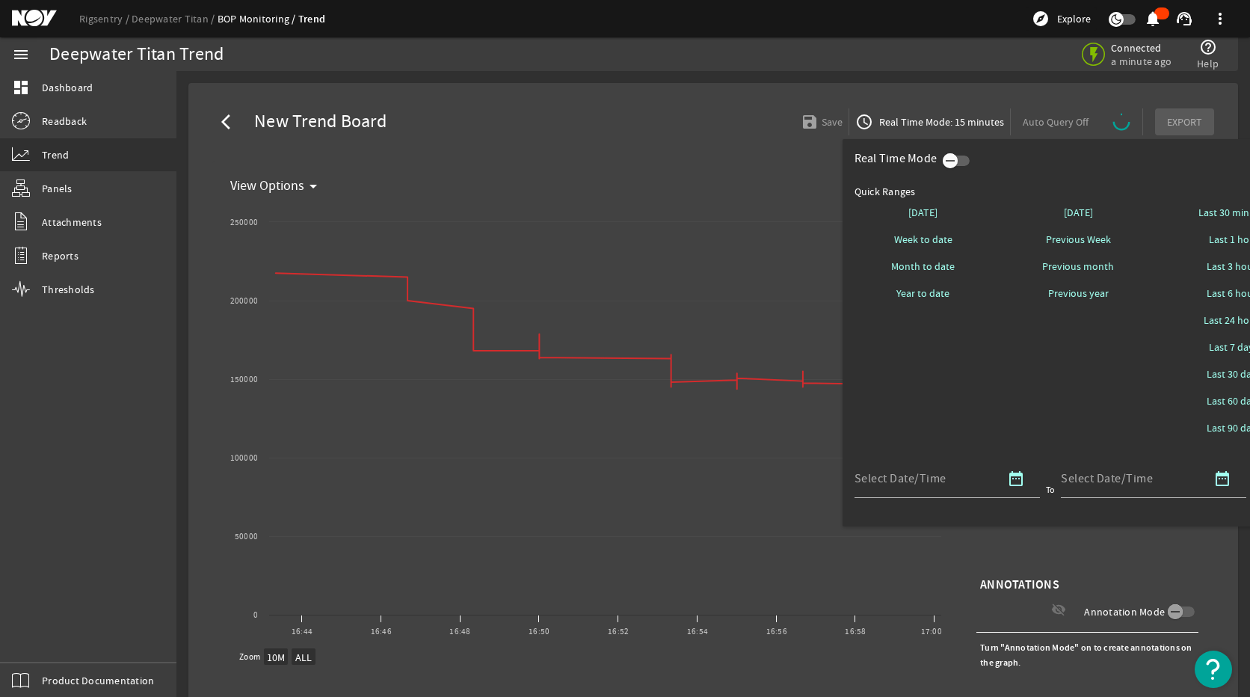
click at [952, 161] on icon "button" at bounding box center [950, 160] width 9 height 1
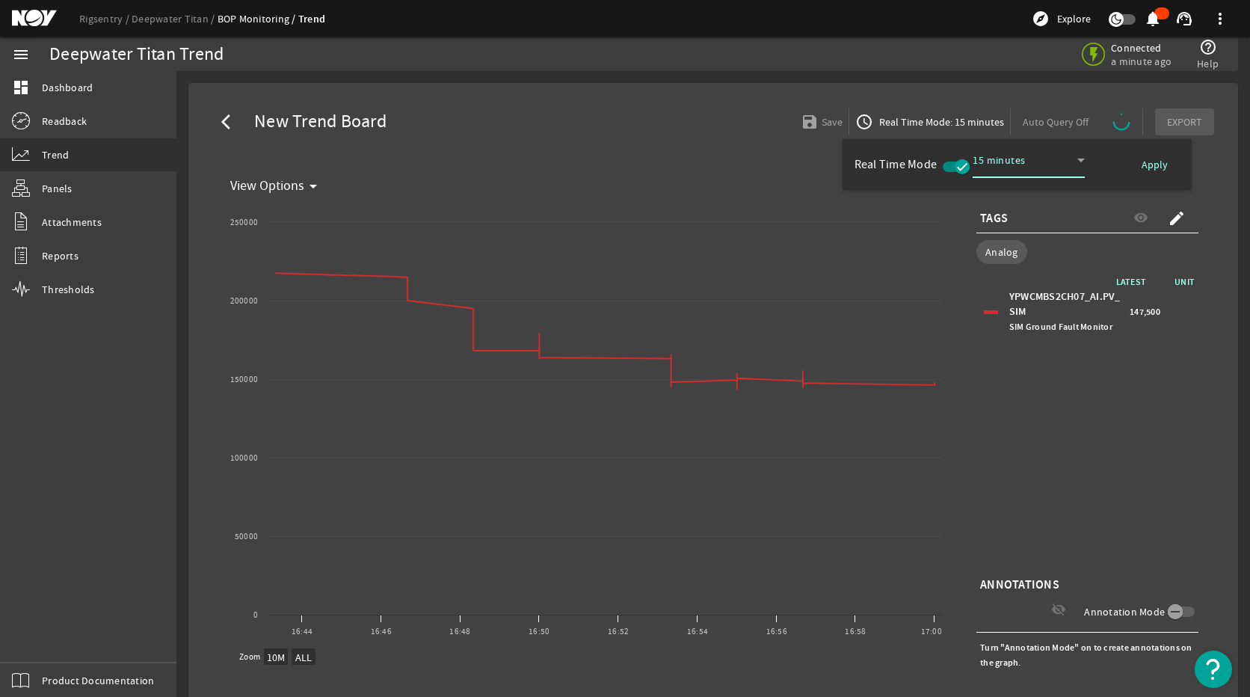
select select "ALL"
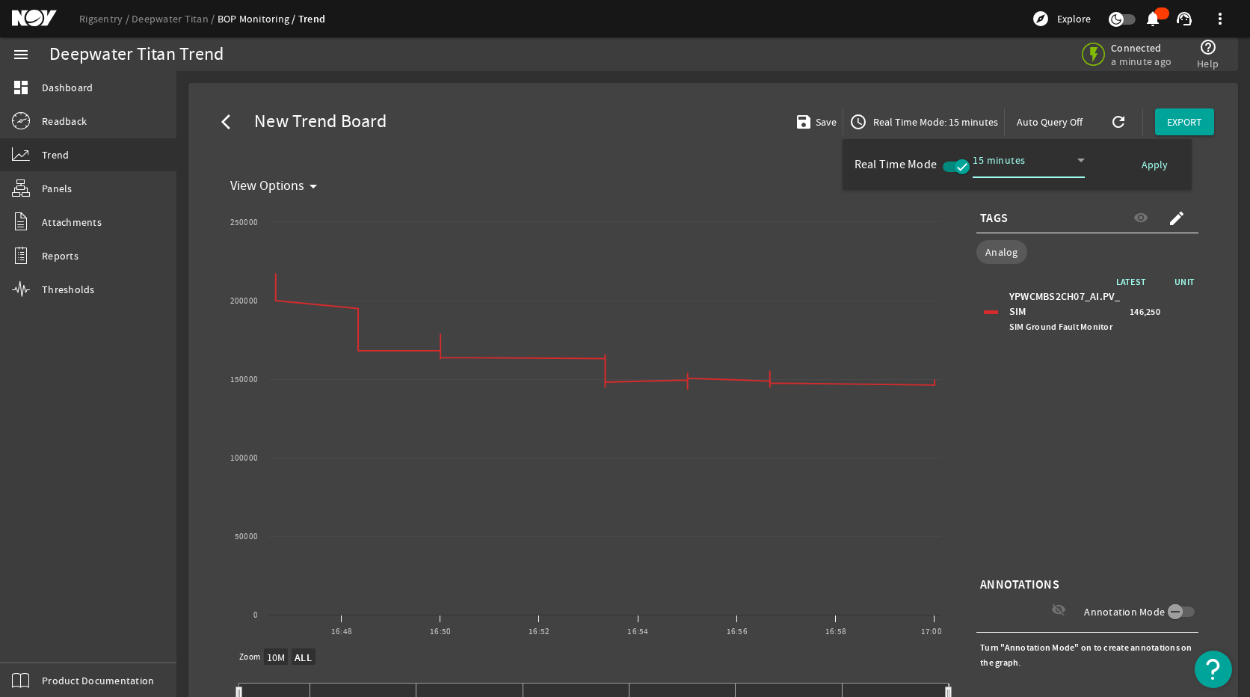
click at [1068, 161] on div "15 minutes" at bounding box center [1025, 160] width 105 height 18
click at [1044, 191] on mat-option "1 minute" at bounding box center [1028, 193] width 112 height 36
click at [1142, 170] on span "Apply" at bounding box center [1155, 164] width 26 height 15
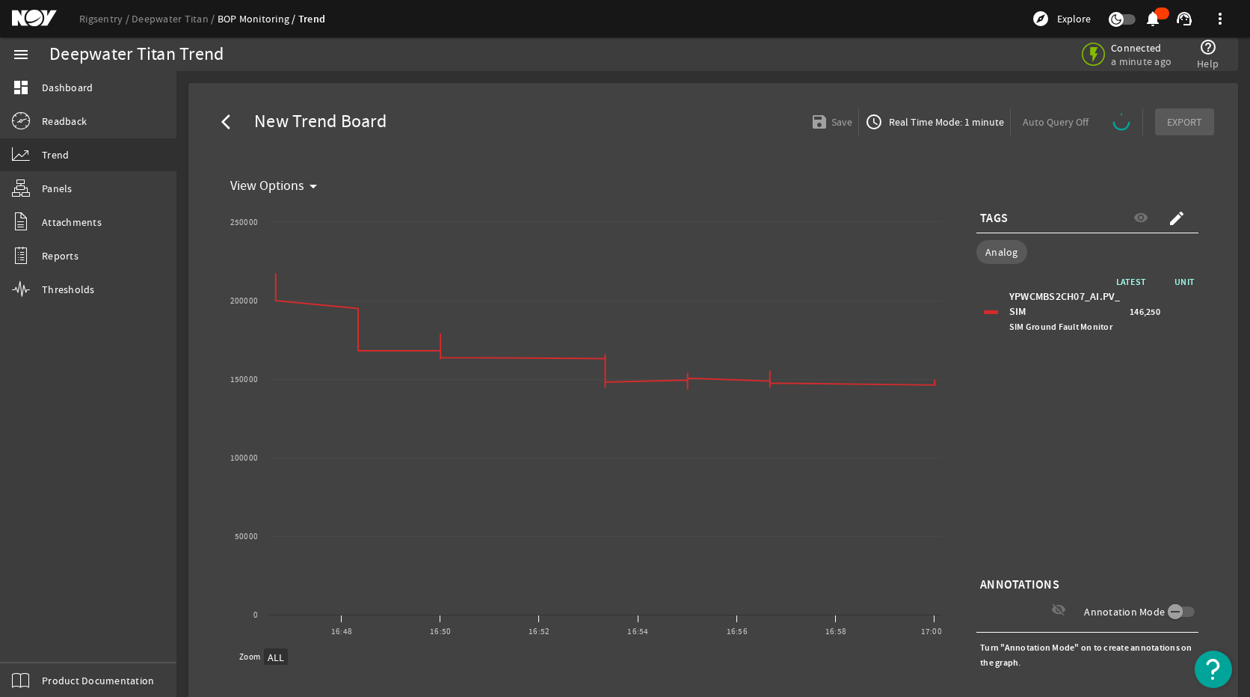
select select "ALL"
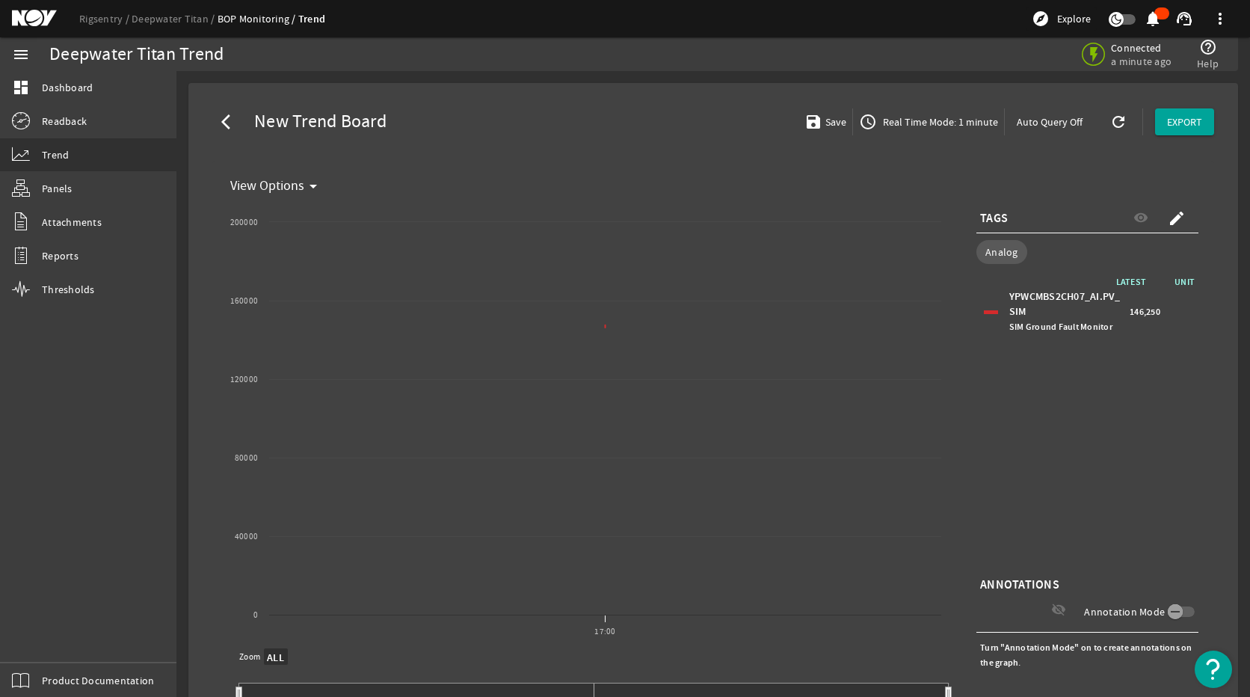
click at [1113, 462] on div "LATEST UNIT YPWCMBS2CH07_AI.PV_SIM SIM Ground Fault Monitor 146,250" at bounding box center [1087, 423] width 222 height 299
click at [946, 121] on span "Real Time Mode: 1 minute" at bounding box center [939, 121] width 118 height 15
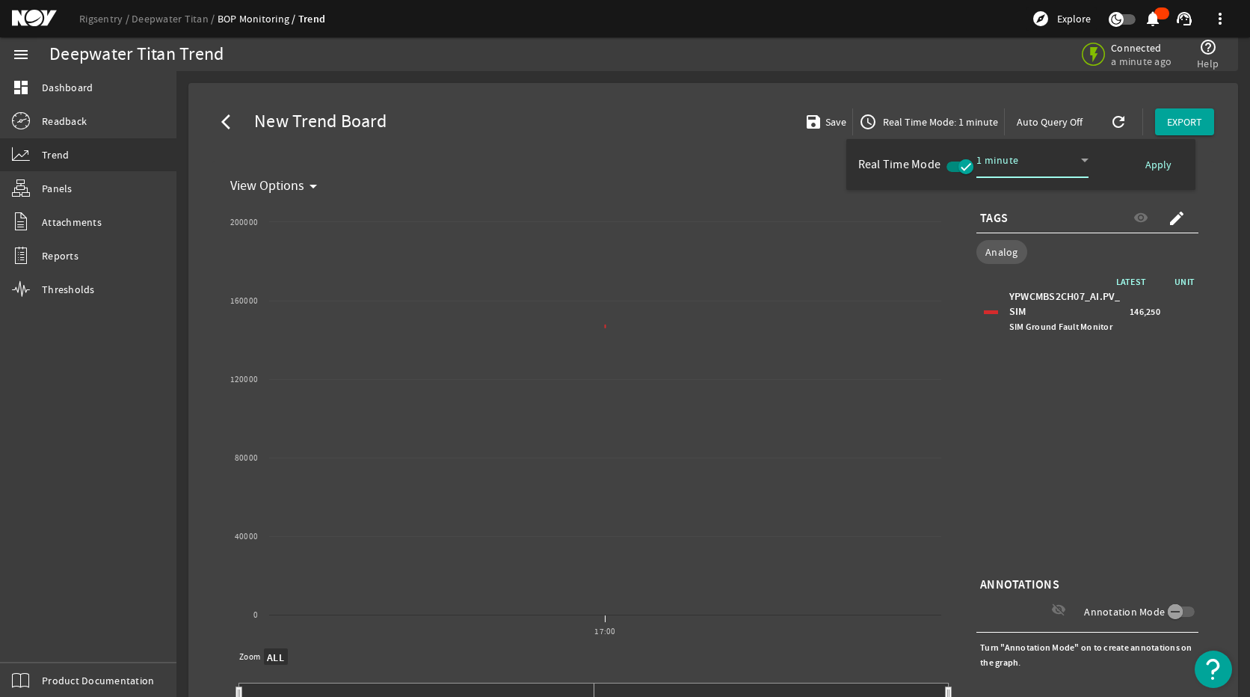
click at [1015, 164] on span "1 minute" at bounding box center [997, 159] width 43 height 13
click at [1022, 294] on span "15 minutes" at bounding box center [1017, 301] width 59 height 18
click at [1142, 167] on span "Apply" at bounding box center [1158, 164] width 26 height 15
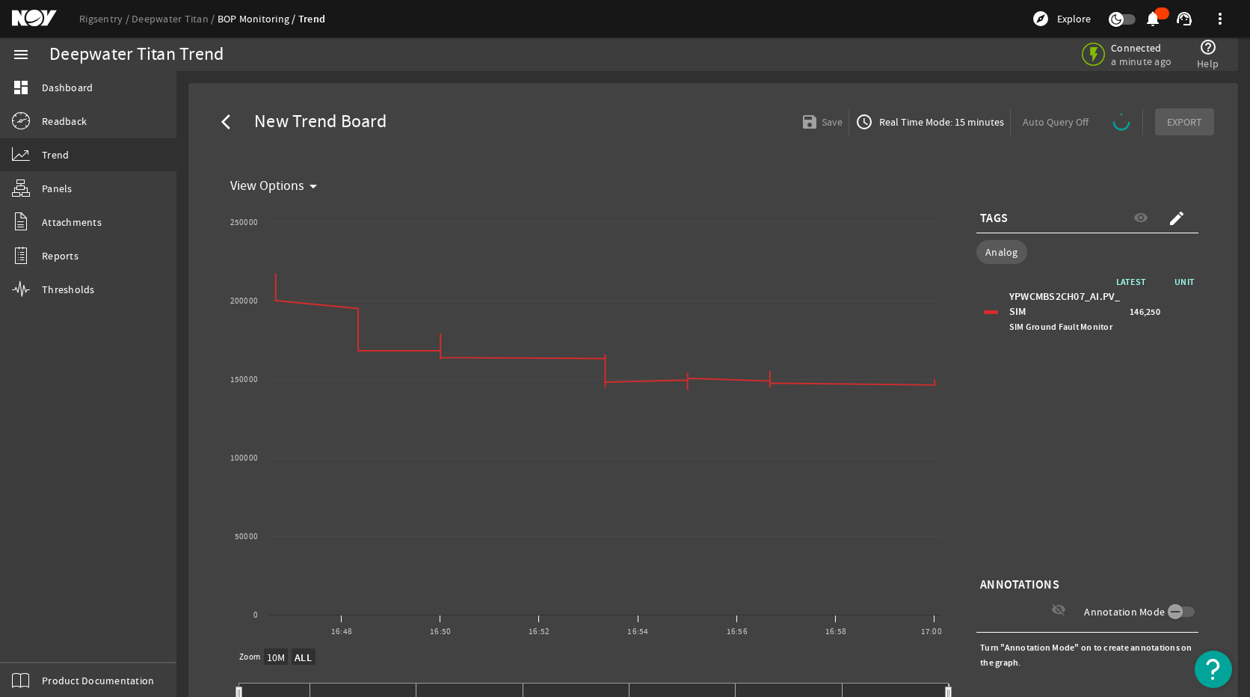
click at [1094, 446] on div "LATEST UNIT YPWCMBS2CH07_AI.PV_SIM SIM Ground Fault Monitor 146,250" at bounding box center [1087, 423] width 222 height 299
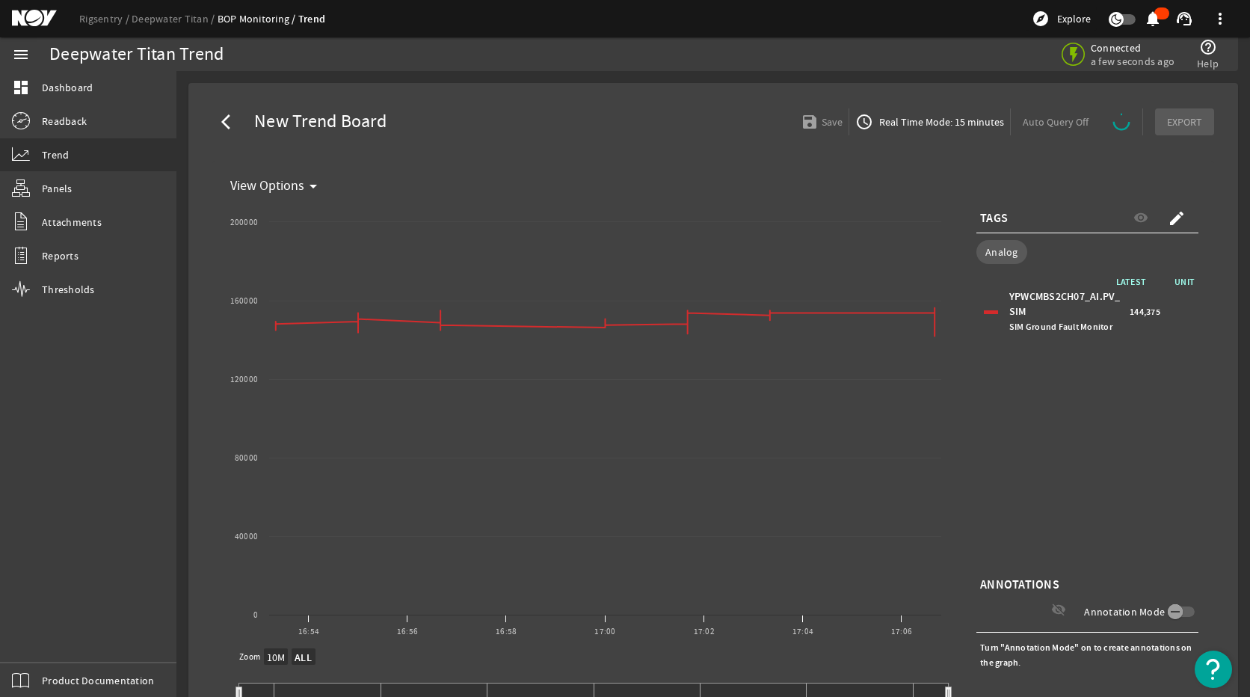
click at [943, 124] on span "Real Time Mode: 15 minutes" at bounding box center [940, 121] width 128 height 15
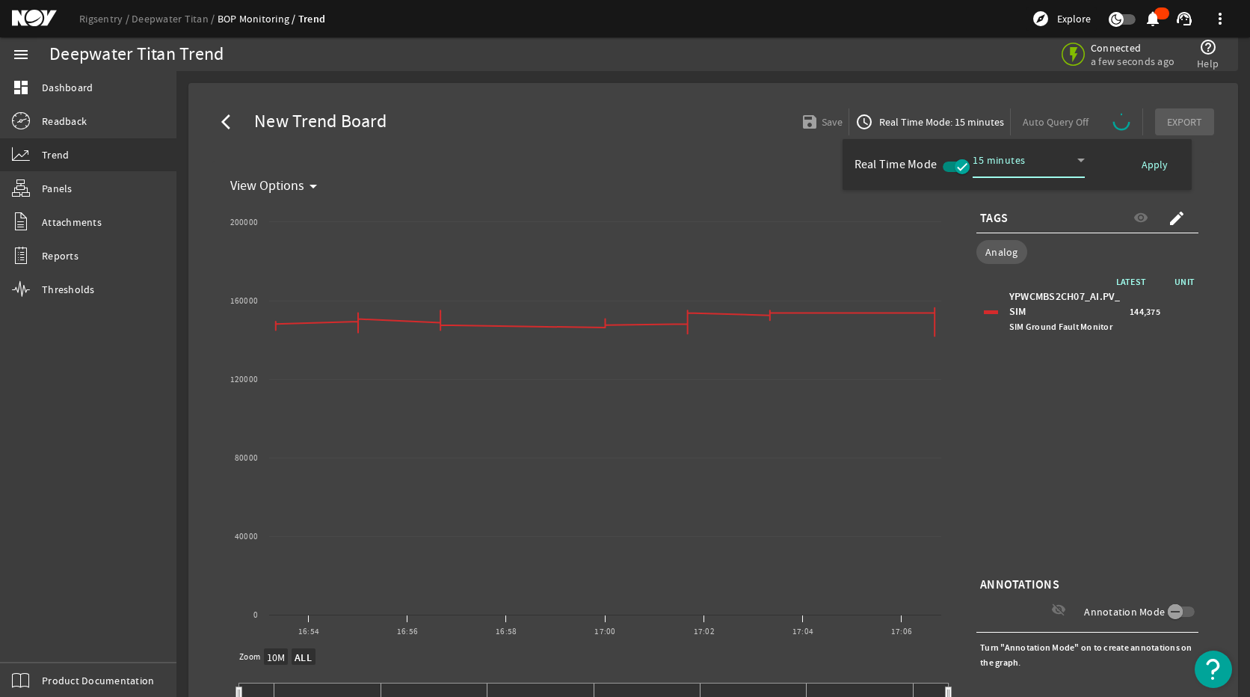
click at [1142, 458] on div at bounding box center [625, 348] width 1250 height 697
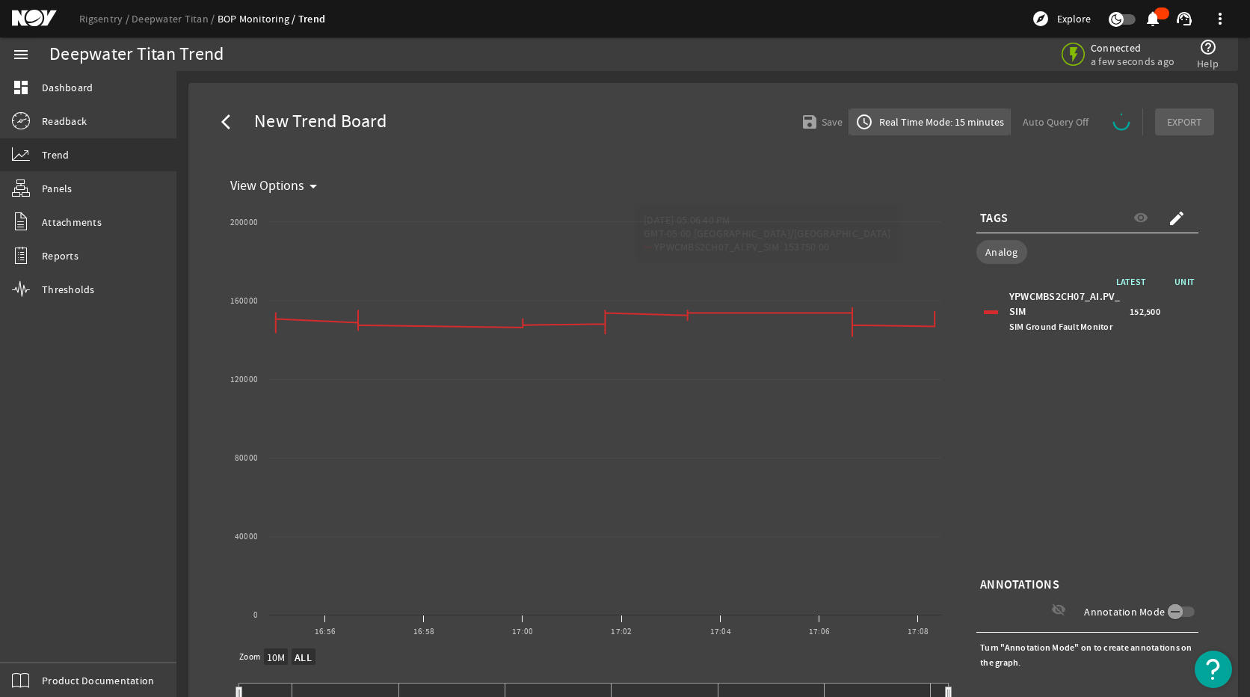
click at [951, 128] on span "Real Time Mode: 15 minutes" at bounding box center [940, 121] width 128 height 15
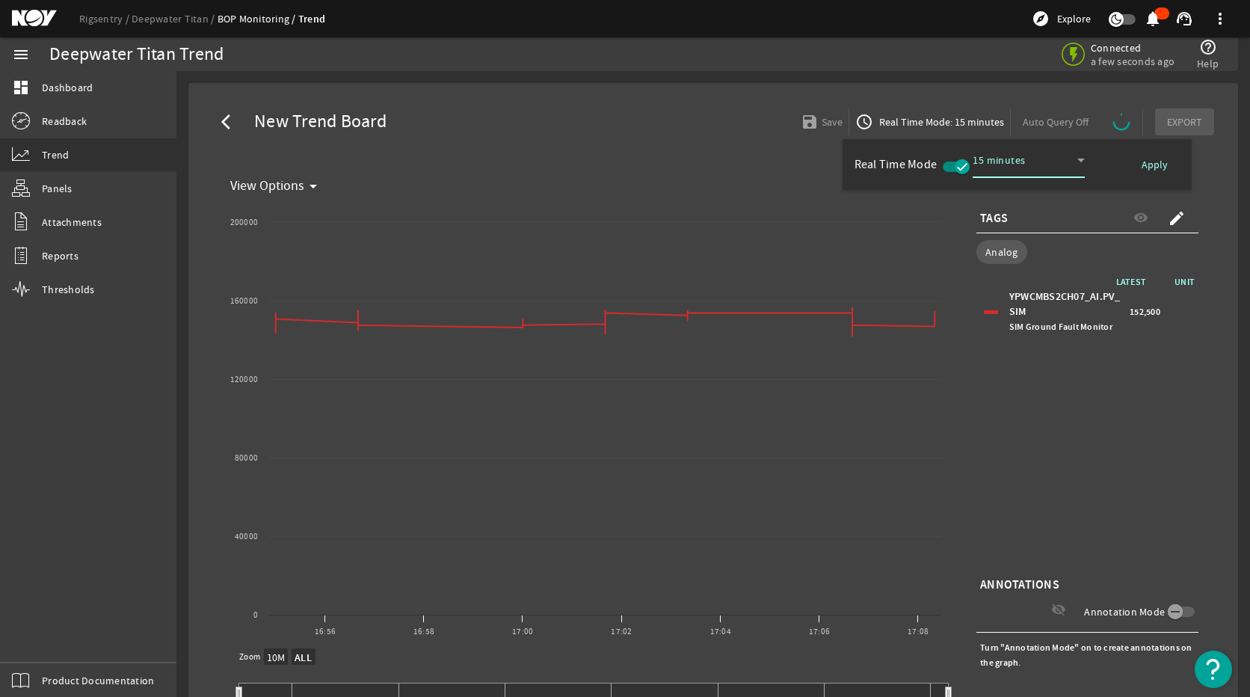
click at [1080, 163] on icon at bounding box center [1081, 160] width 18 height 18
select select "ALL"
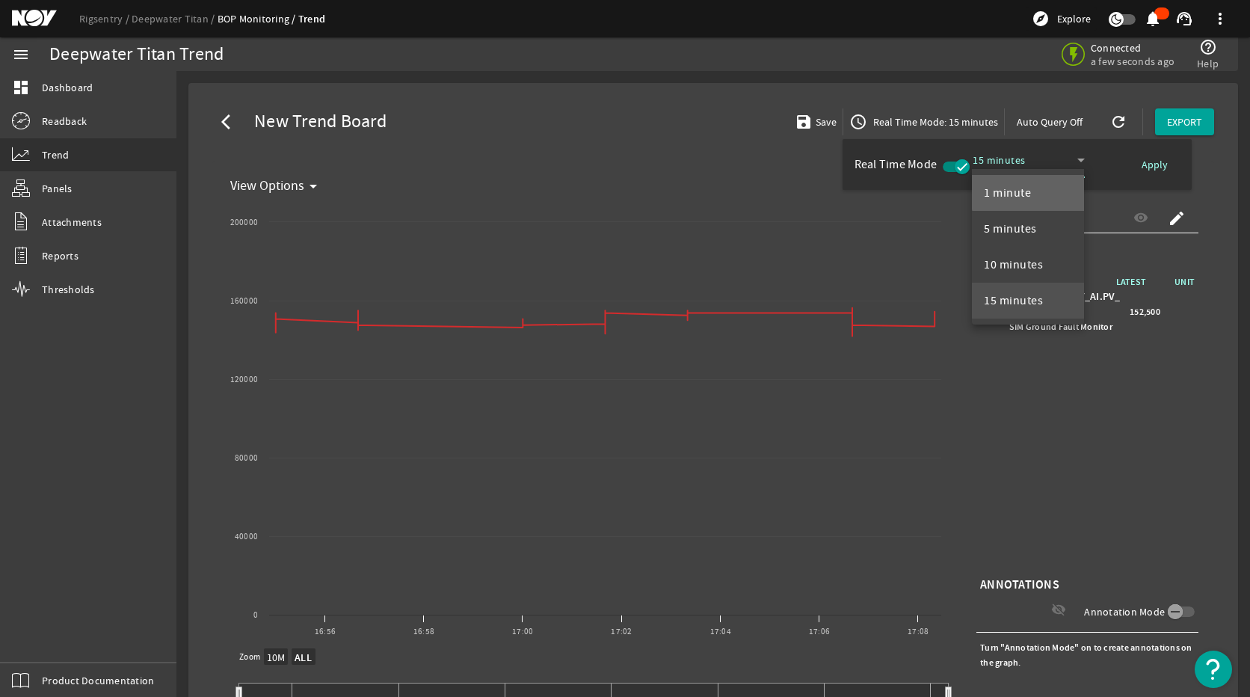
click at [1051, 185] on mat-option "1 minute" at bounding box center [1028, 193] width 112 height 36
click at [1142, 161] on span at bounding box center [1155, 165] width 50 height 36
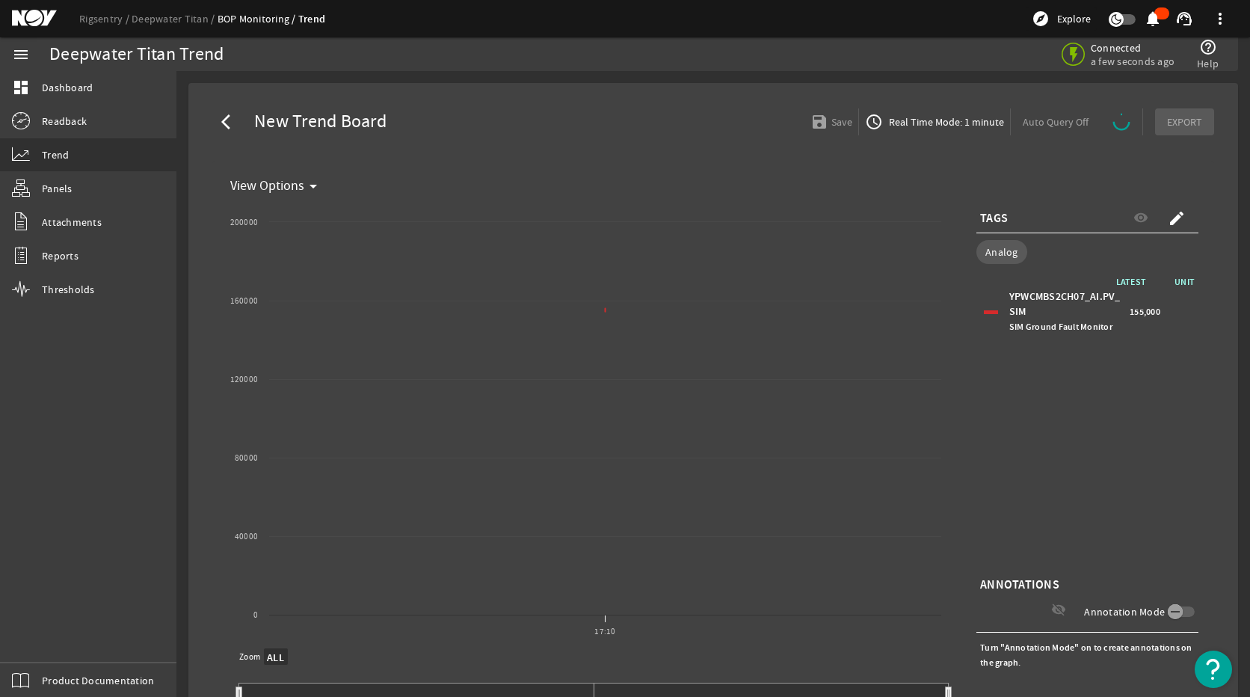
select select "ALL"
